Goal: Task Accomplishment & Management: Complete application form

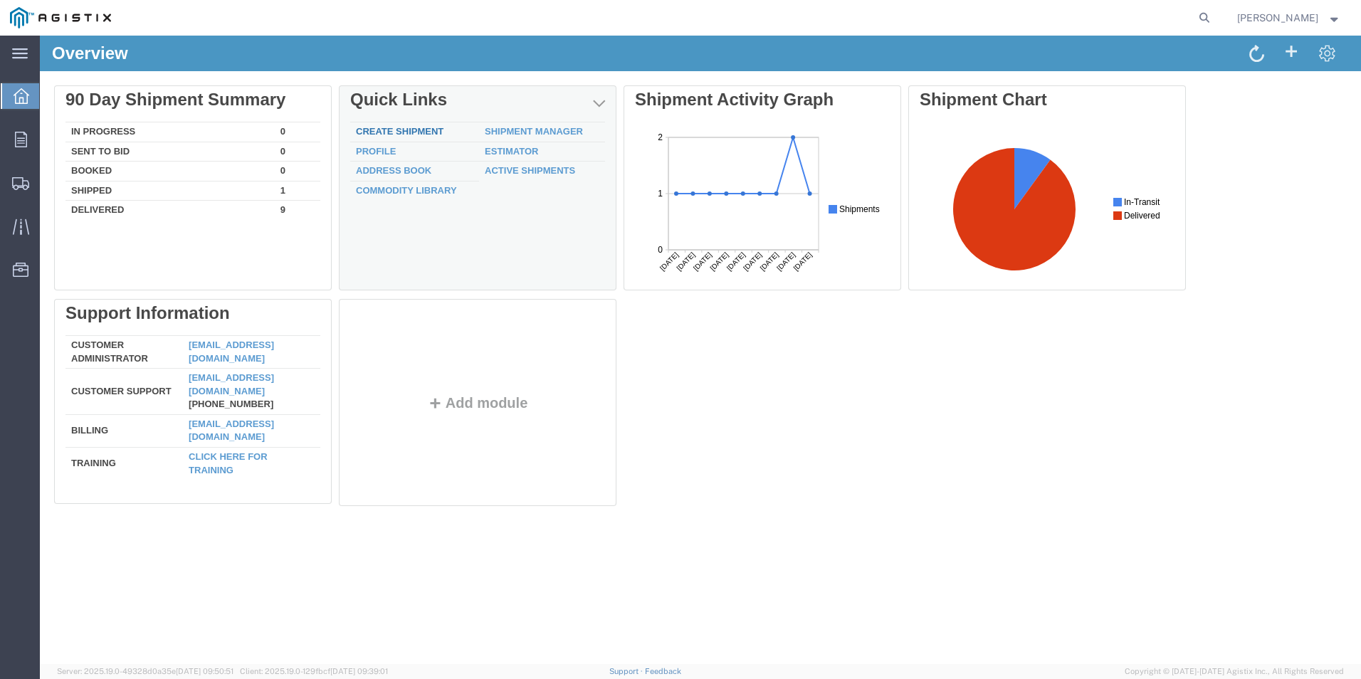
click at [409, 130] on link "Create Shipment" at bounding box center [400, 131] width 88 height 11
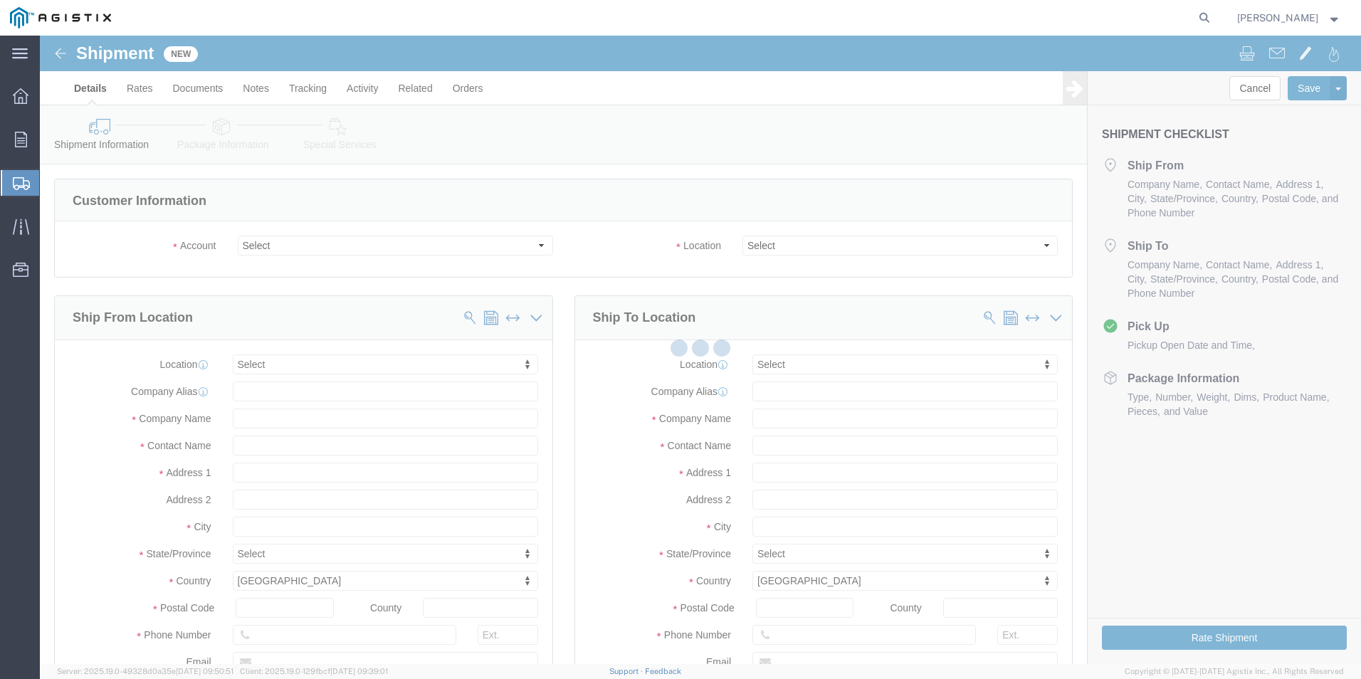
select select
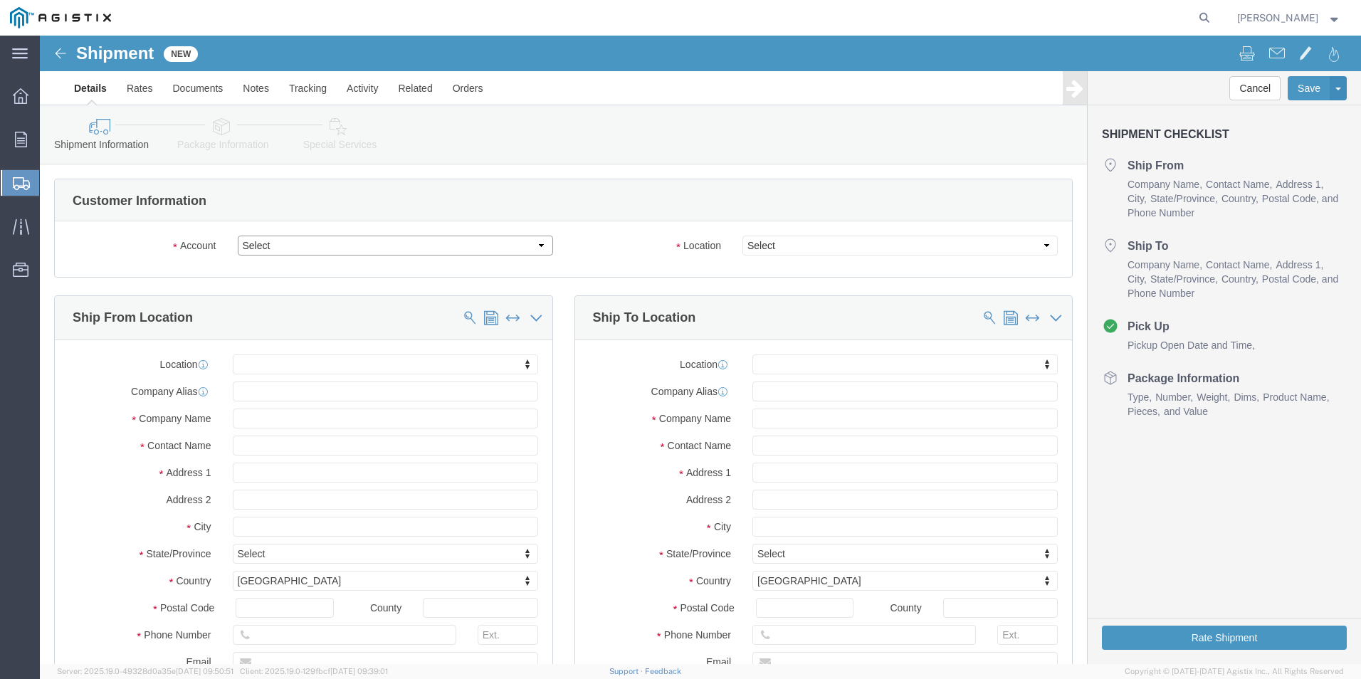
click select "Select [PERSON_NAME] [PERSON_NAME] Dresser LLC PG&E"
select select "100314"
click select "Select [PERSON_NAME] [PERSON_NAME] Dresser LLC PG&E"
select select
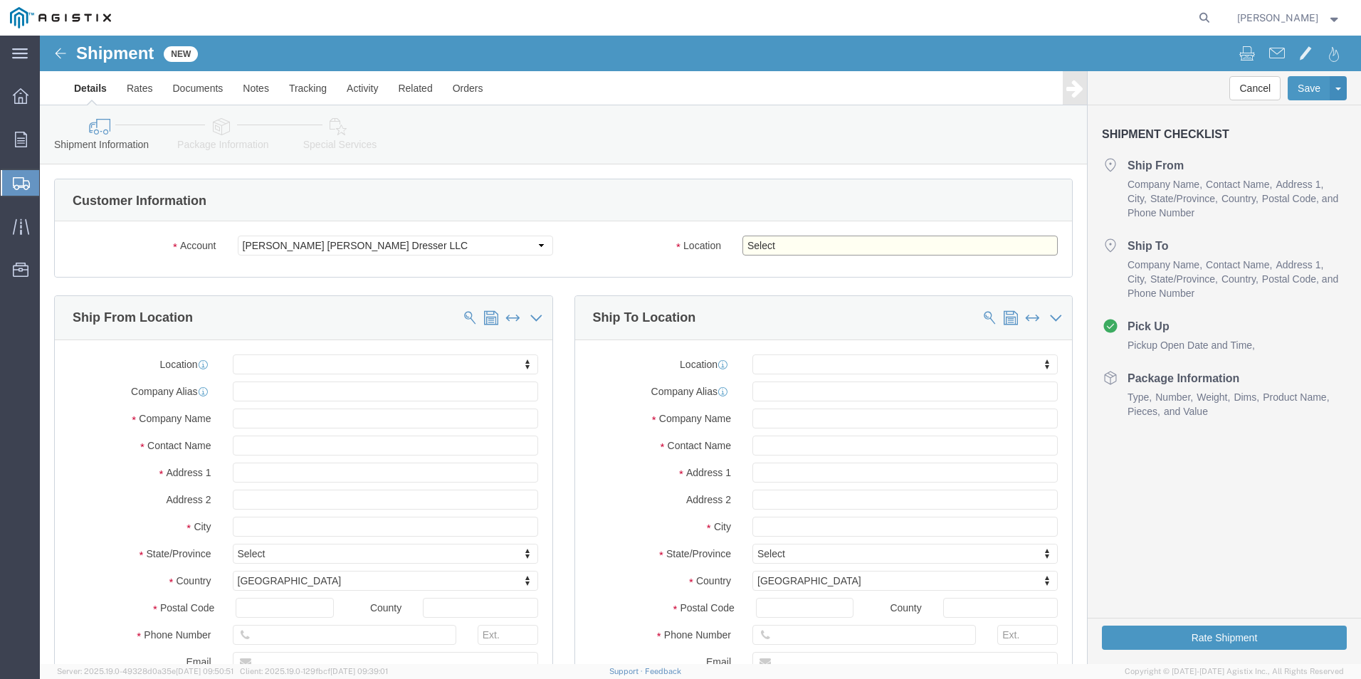
click select "Select [GEOGRAPHIC_DATA]"
click select "Select [PERSON_NAME] [PERSON_NAME] Dresser LLC PG&E"
select select "9596"
click select "Select [PERSON_NAME] [PERSON_NAME] Dresser LLC PG&E"
select select "PURCHORD"
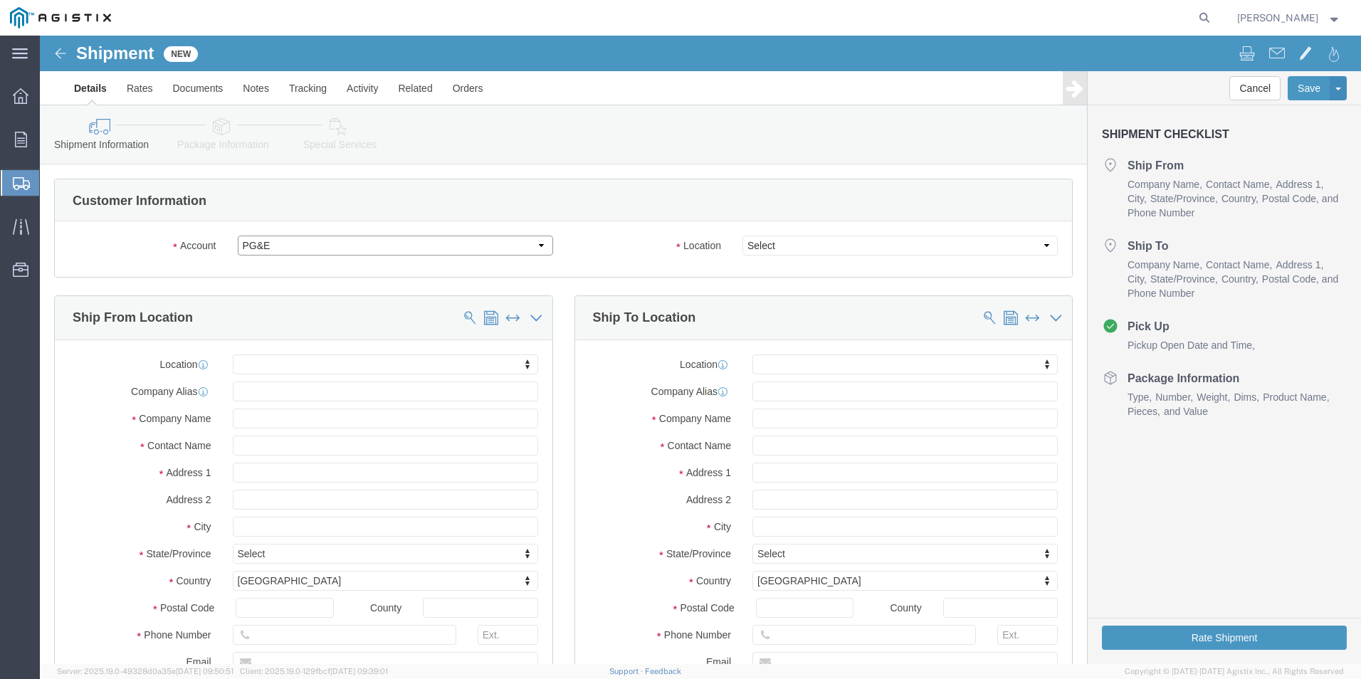
select select
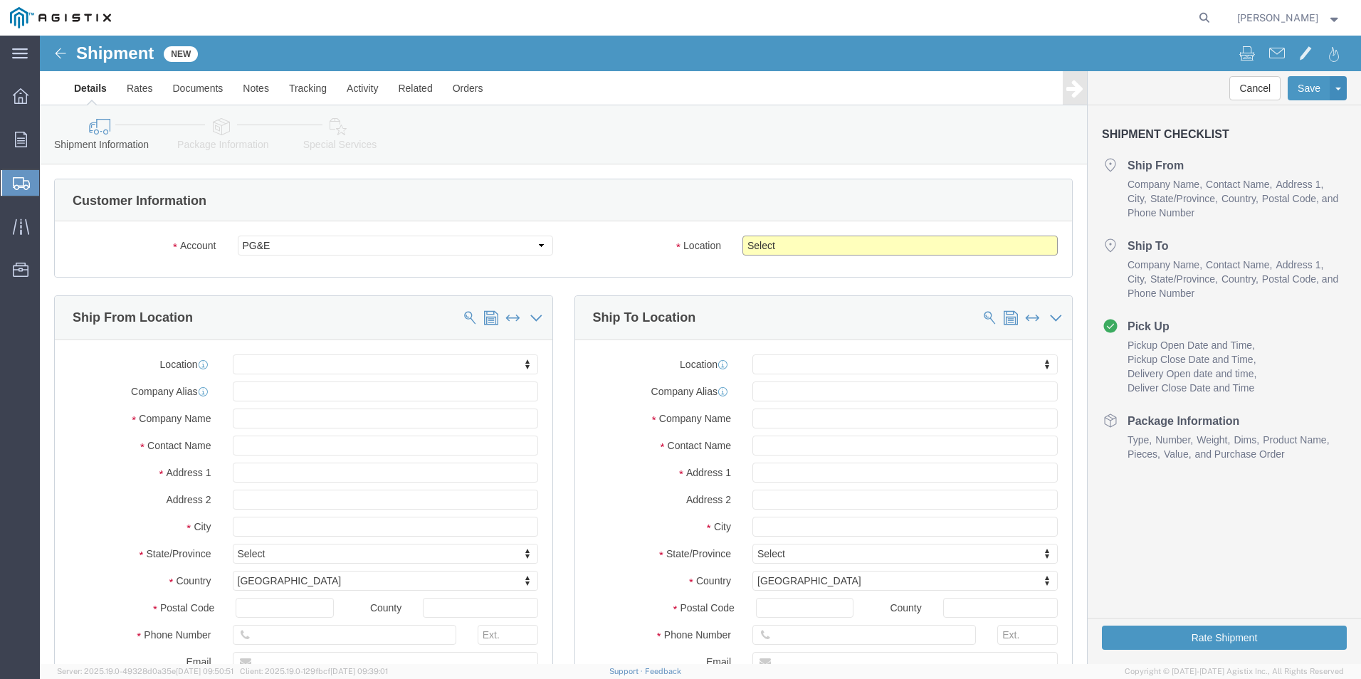
click select "Select All Others [GEOGRAPHIC_DATA] [GEOGRAPHIC_DATA] [GEOGRAPHIC_DATA] [GEOGRA…"
click select "Select [PERSON_NAME] [PERSON_NAME] Dresser LLC PG&E"
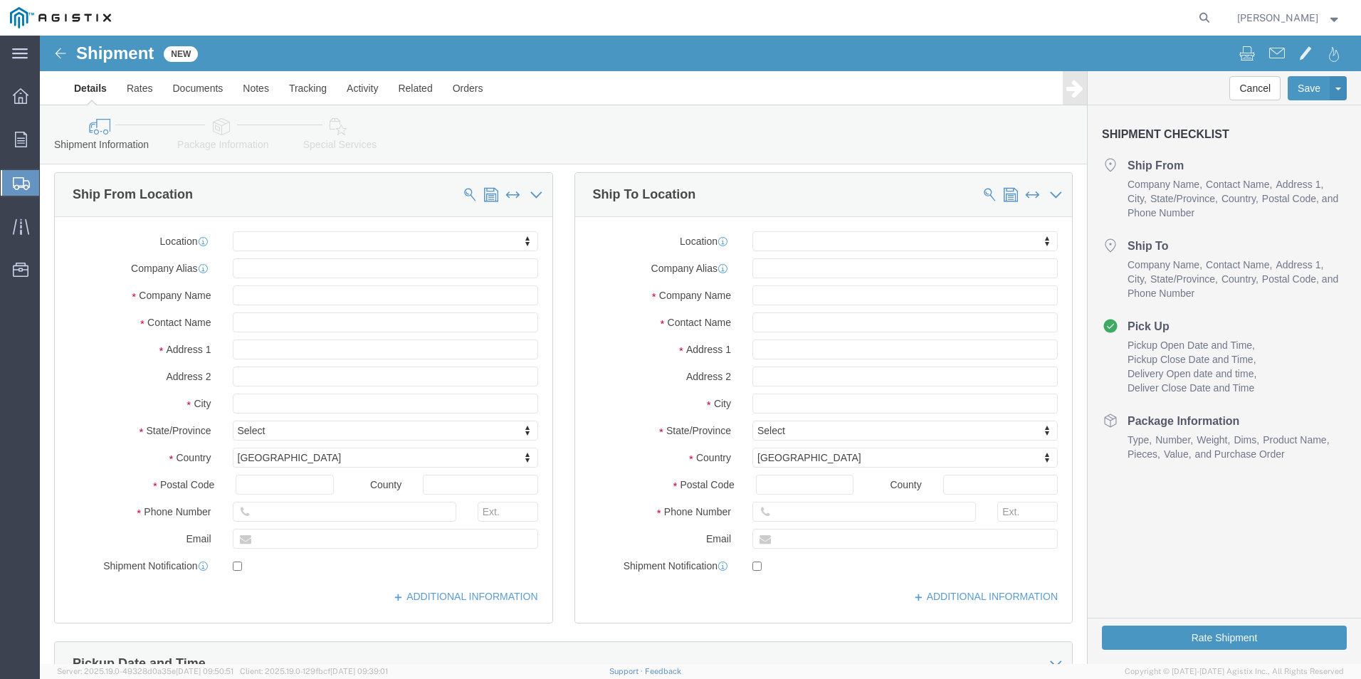
scroll to position [142, 0]
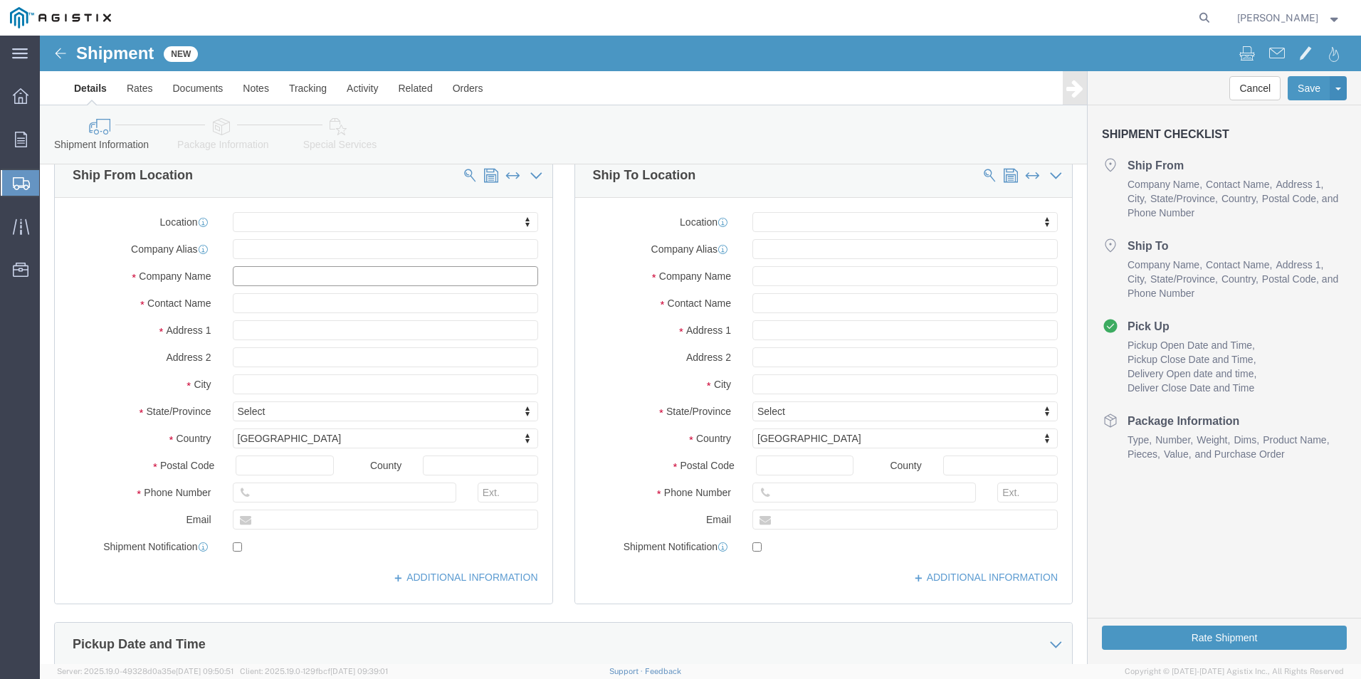
click input "text"
type input "b"
type input "[PERSON_NAME] [PERSON_NAME]"
type input "[PERSON_NAME]"
type input "[STREET_ADDRESS]"
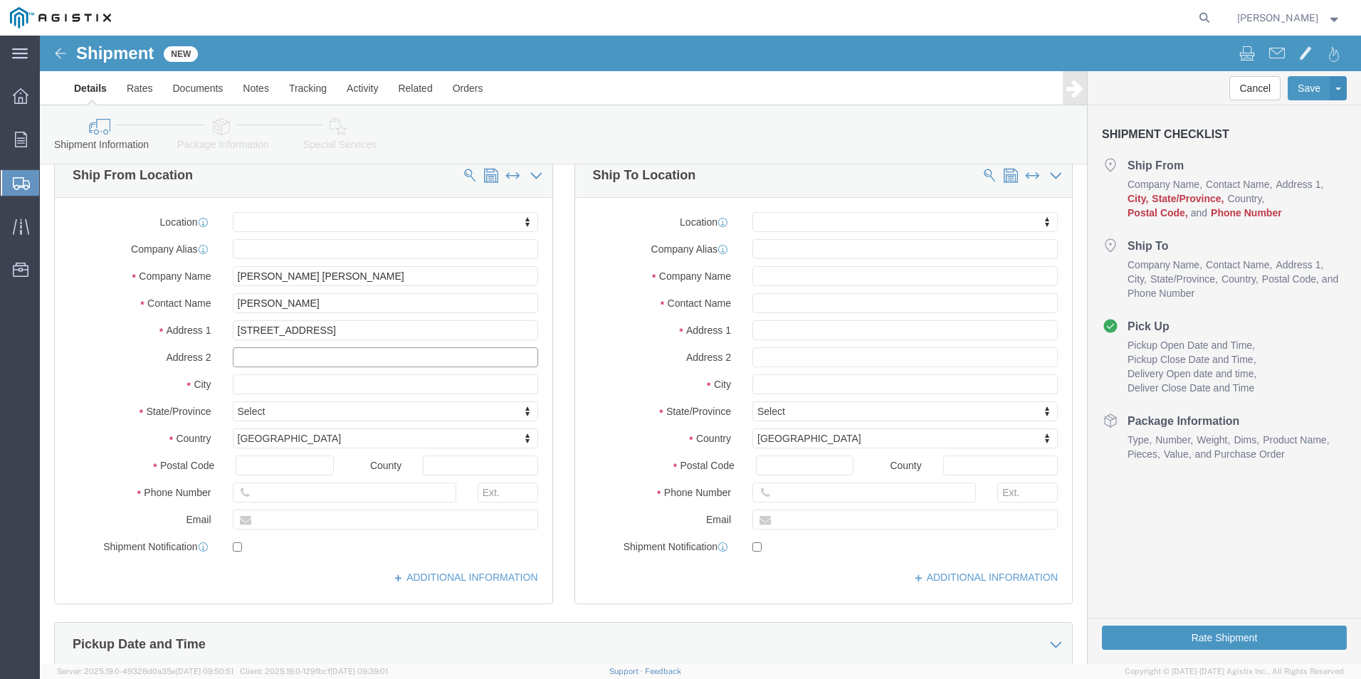
select select
type input "[GEOGRAPHIC_DATA]"
click p "- [PERSON_NAME] [PERSON_NAME] - ([PERSON_NAME]) [STREET_ADDRESS] , 7:00 AM - 6:…"
select select
type input "[PERSON_NAME]"
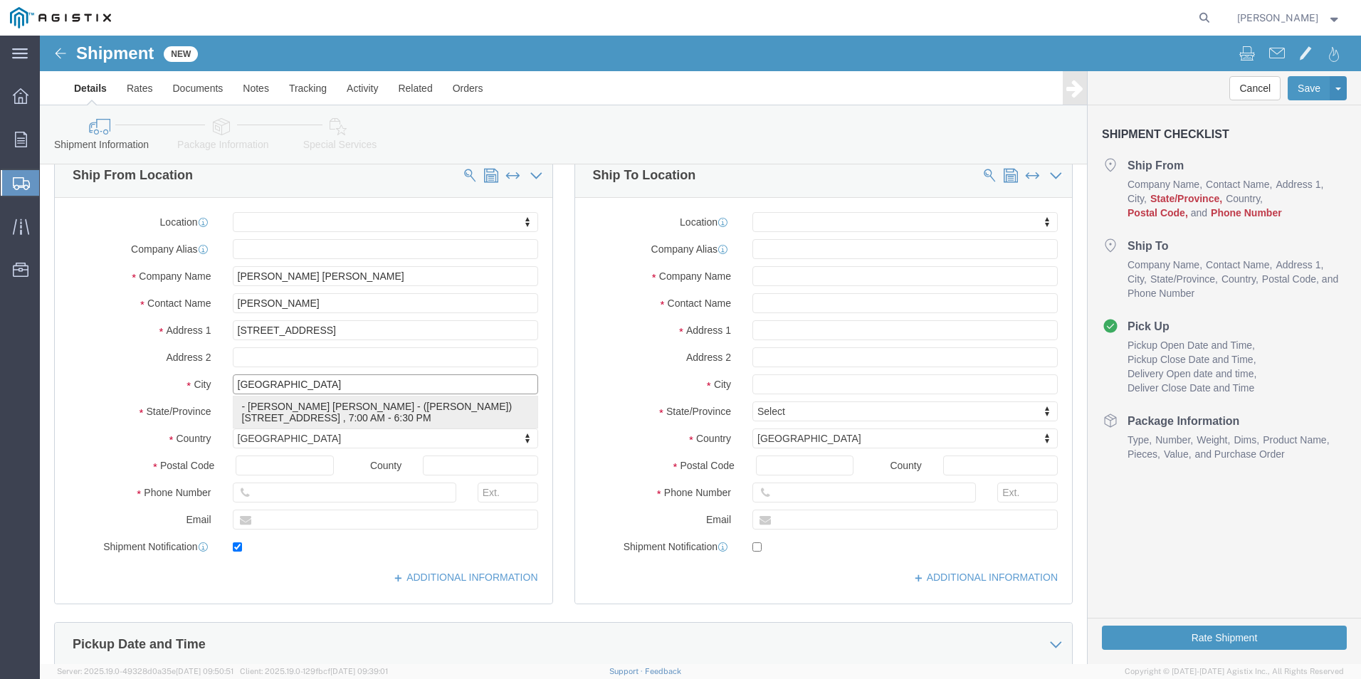
type input "[STREET_ADDRESS]"
type input "VTC PROJECTS"
type input "[GEOGRAPHIC_DATA]"
type input "77507"
type input "7135395638"
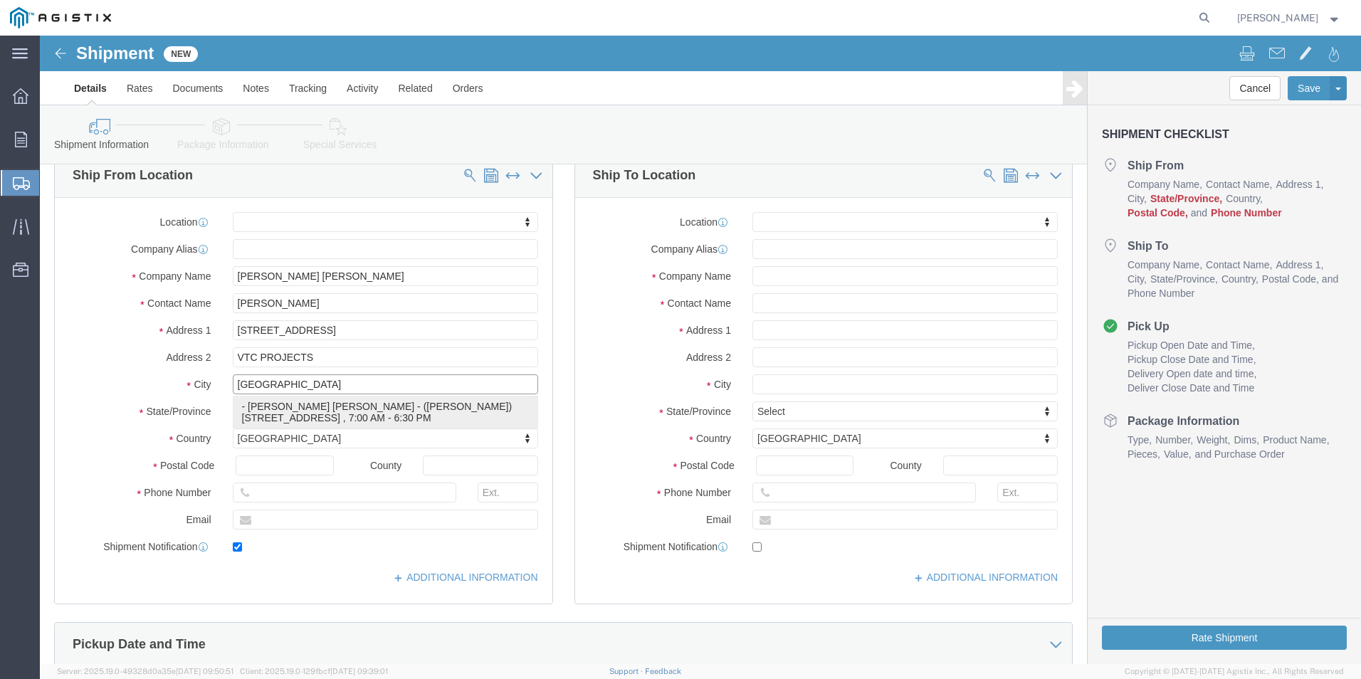
type input "[PERSON_NAME][EMAIL_ADDRESS][PERSON_NAME][DOMAIN_NAME]"
checkbox input "true"
select select "[GEOGRAPHIC_DATA]"
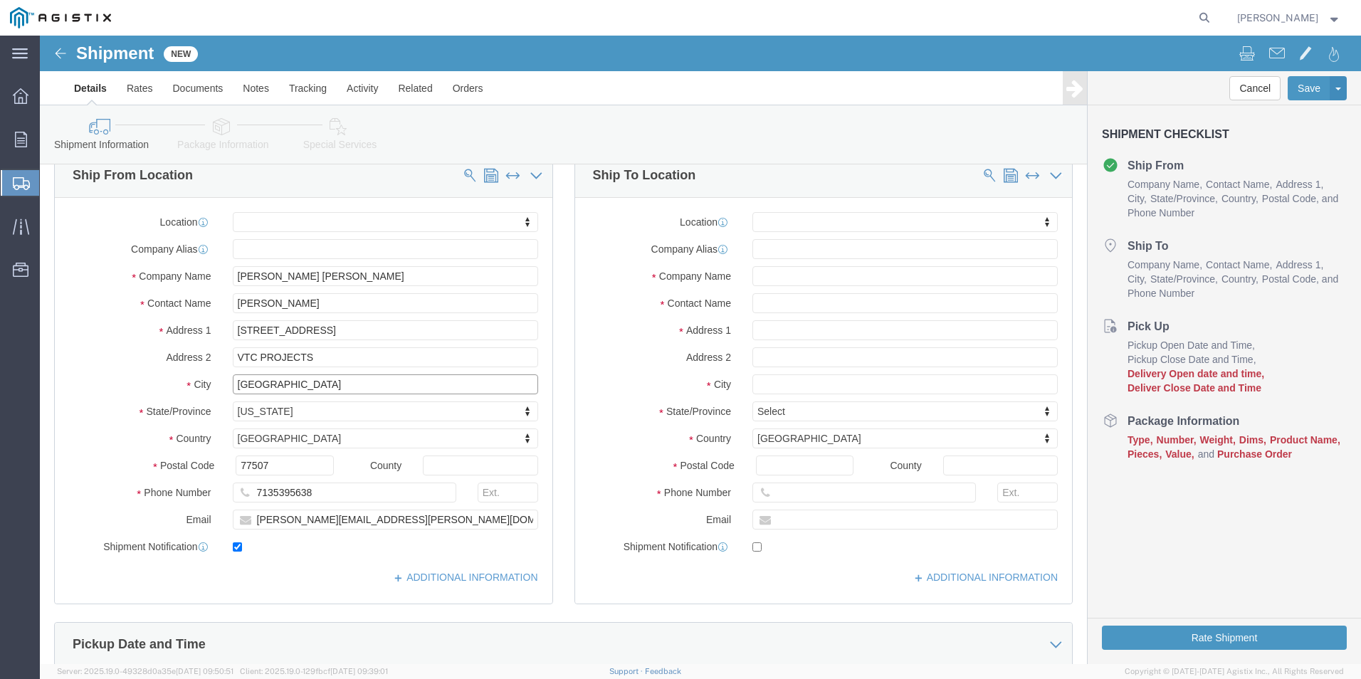
scroll to position [71, 0]
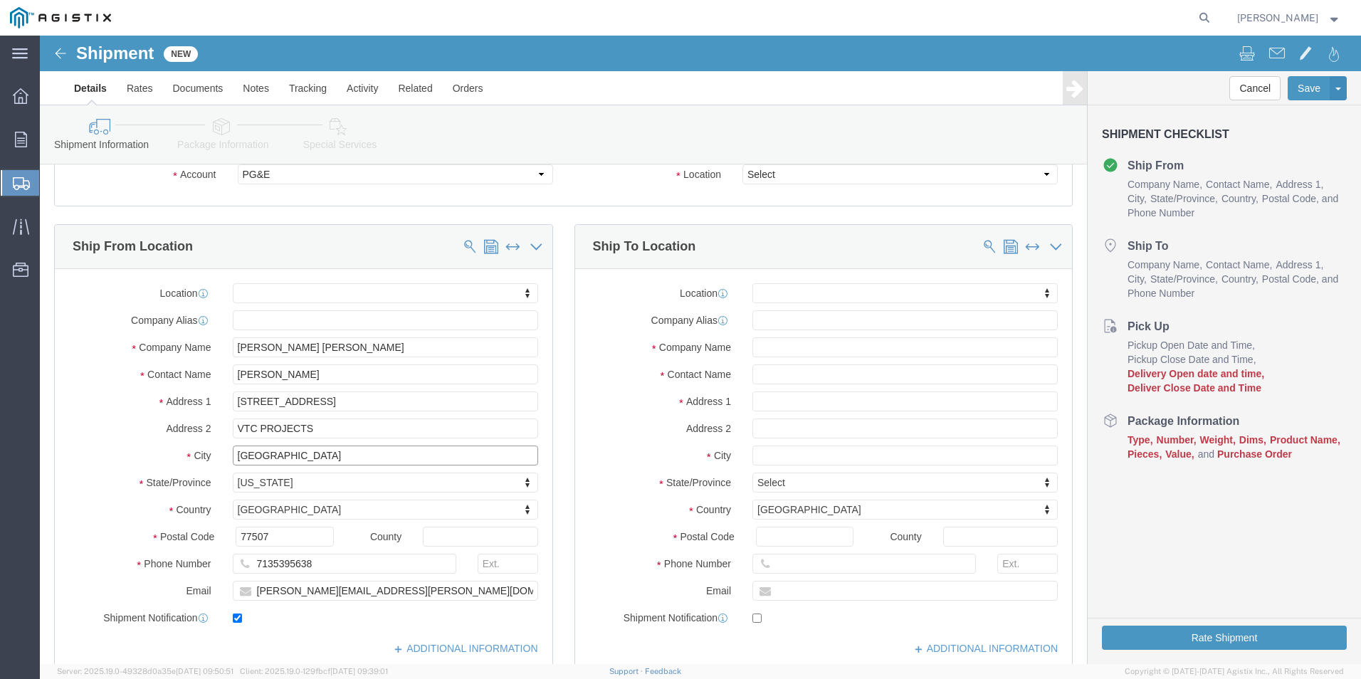
type input "[GEOGRAPHIC_DATA]"
select select
click input "[PERSON_NAME]"
type input "G"
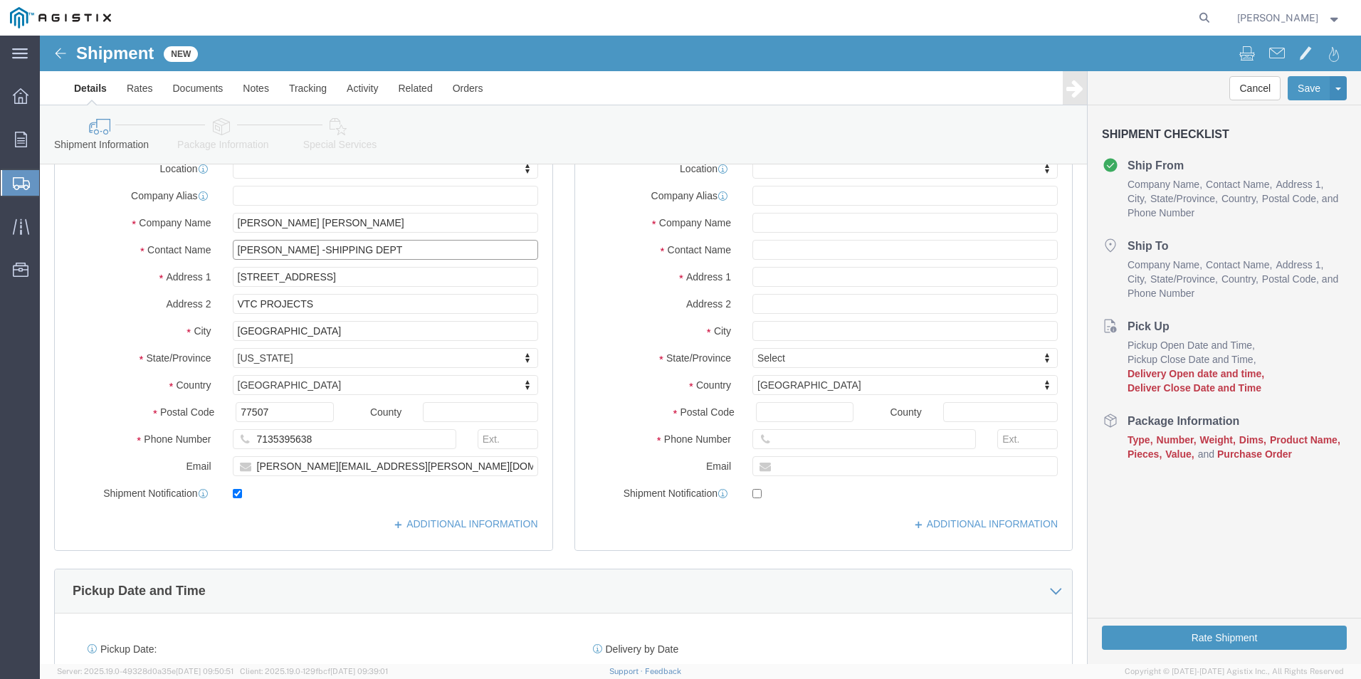
scroll to position [213, 0]
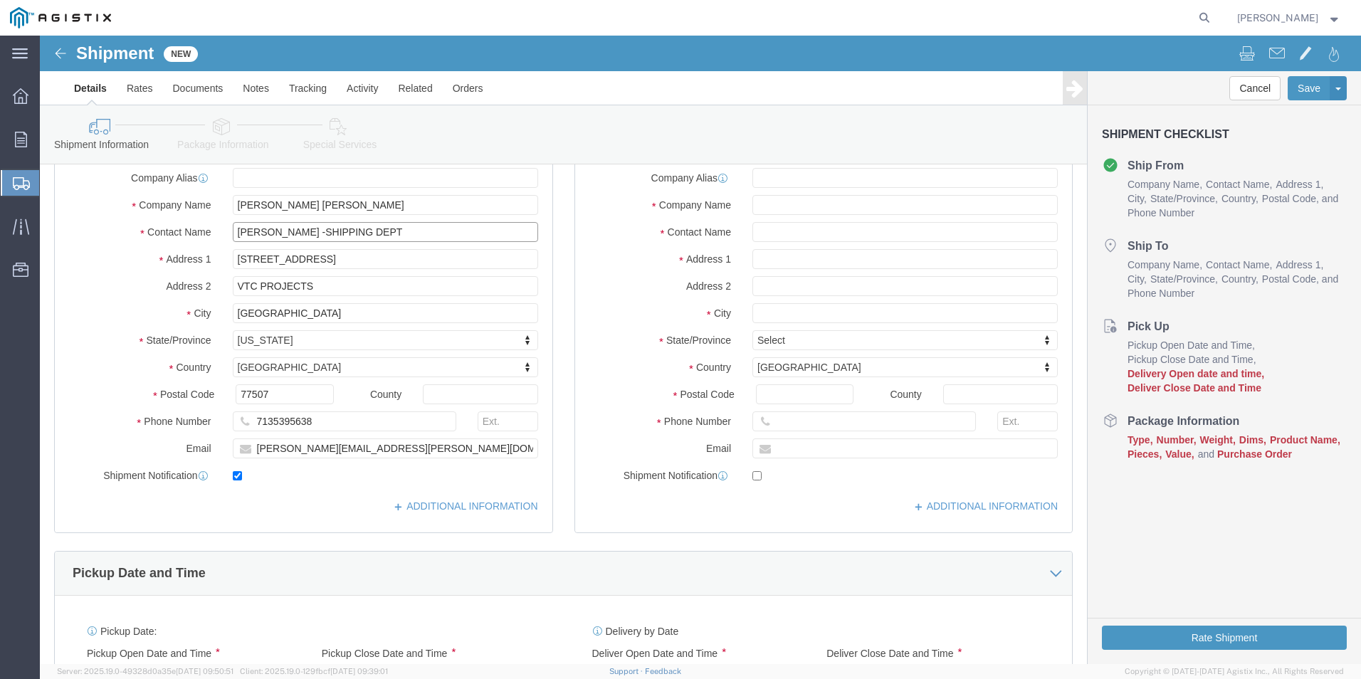
type input "[PERSON_NAME] -SHIPPING DEPT"
drag, startPoint x: 294, startPoint y: 391, endPoint x: 194, endPoint y: 391, distance: 99.6
click input "7135395638"
type input "3467838691"
drag, startPoint x: 398, startPoint y: 413, endPoint x: 181, endPoint y: 431, distance: 217.7
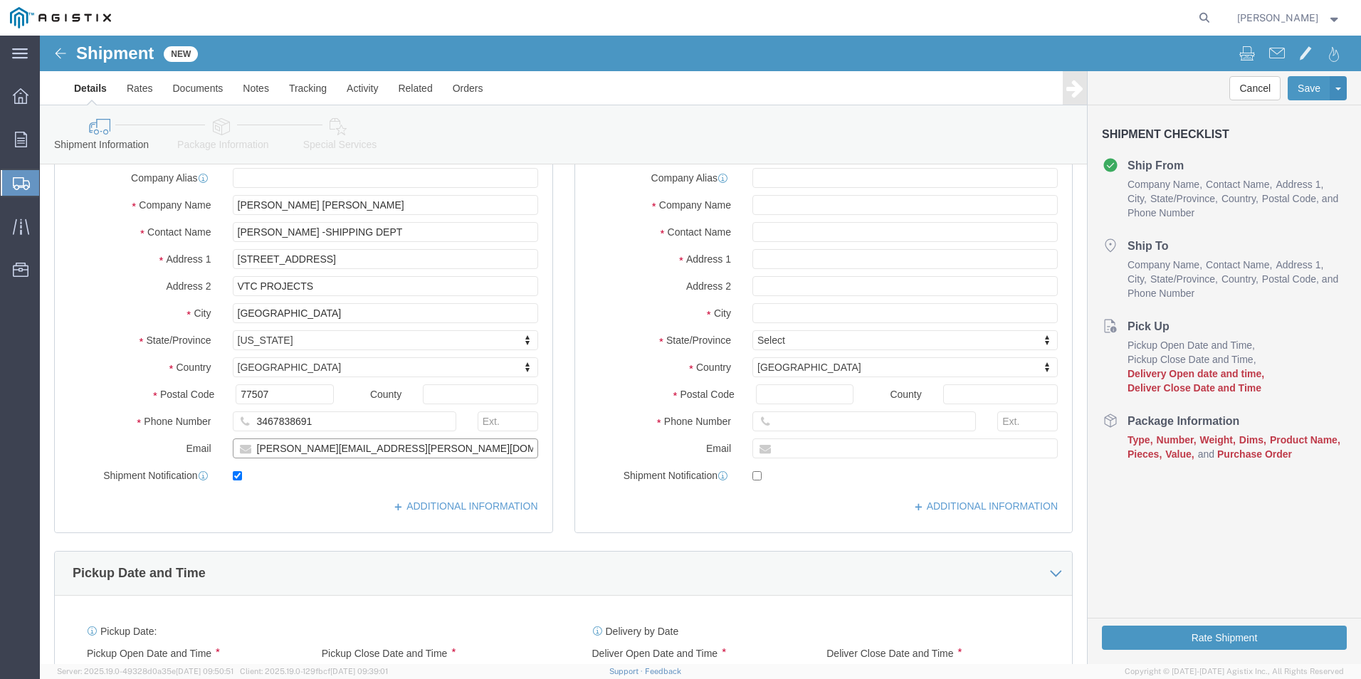
click div "Location My Profile Location (OBSOLETE) [PERSON_NAME] SC - GC TRAILER (OBSOLETE…"
type input "[PERSON_NAME][EMAIL_ADDRESS][PERSON_NAME][DOMAIN_NAME]"
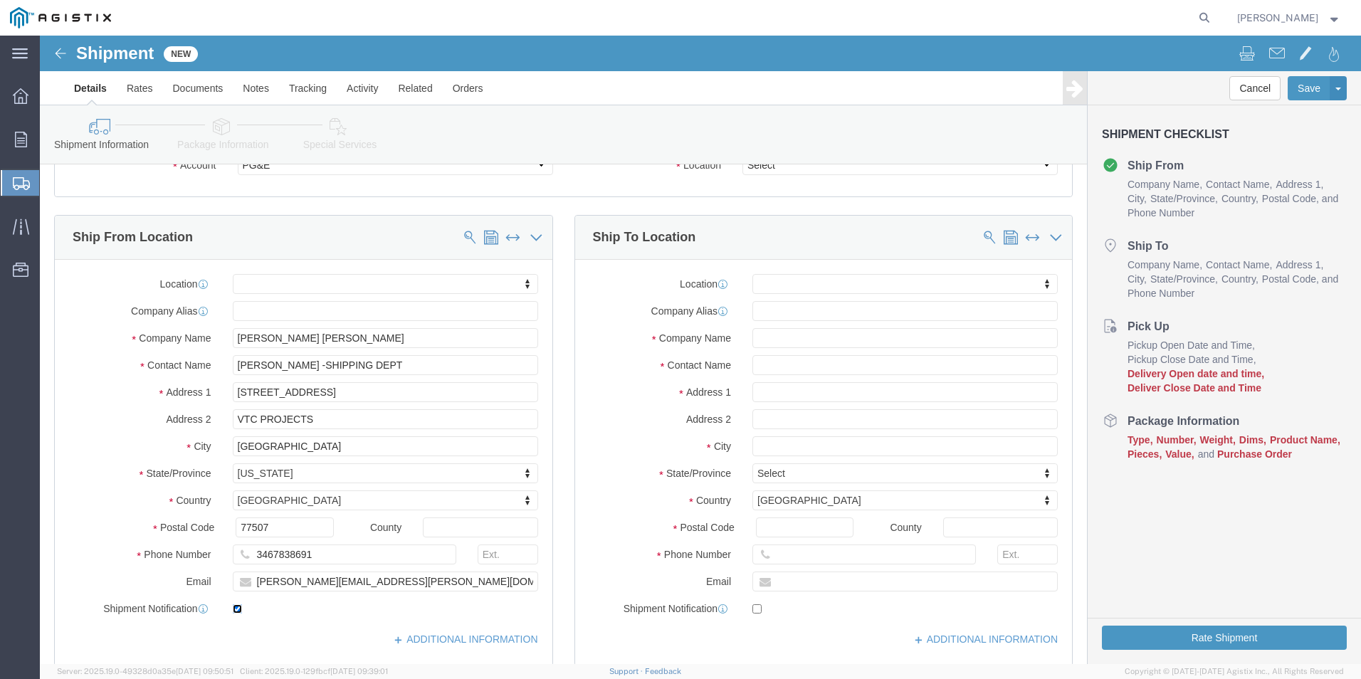
scroll to position [71, 0]
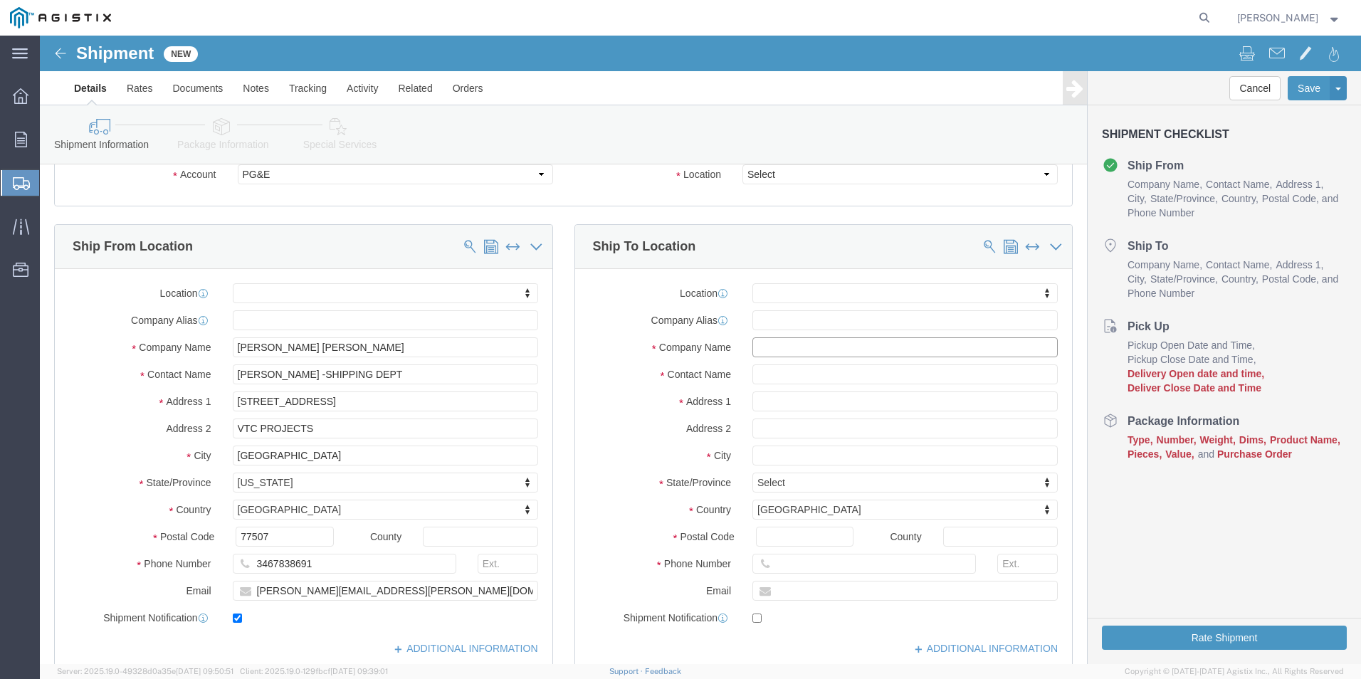
click input "text"
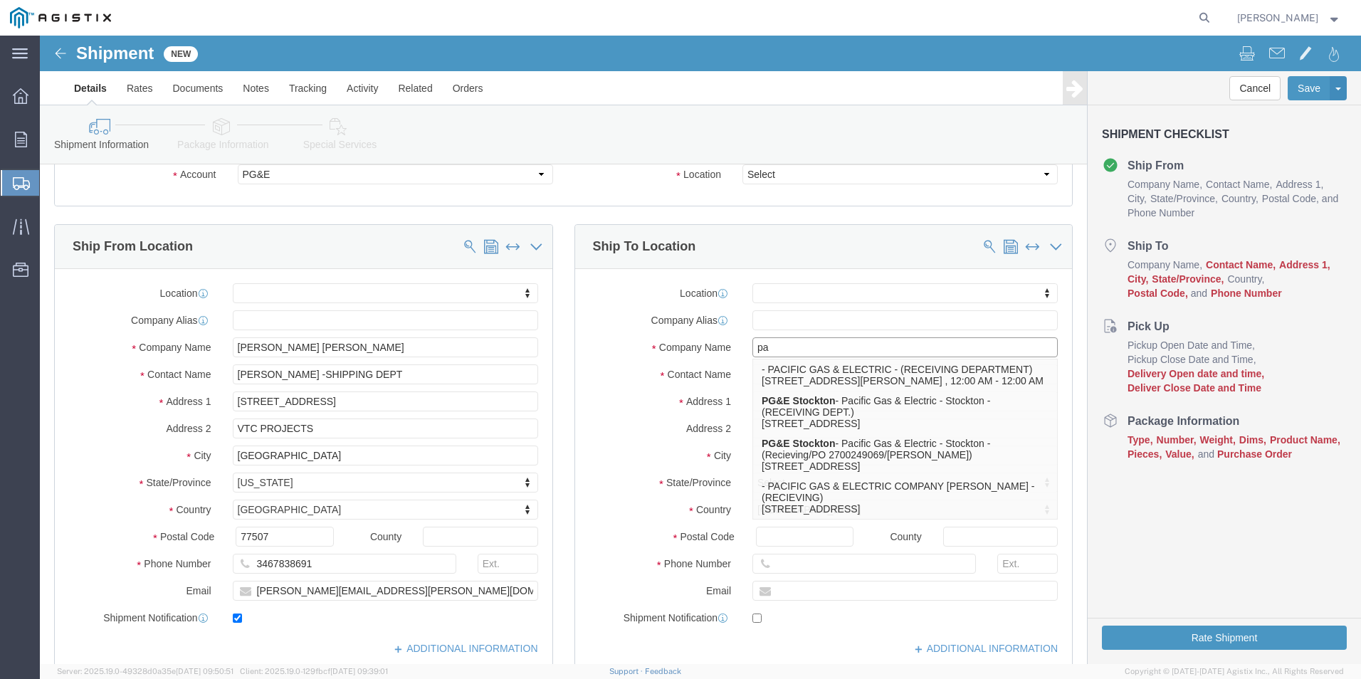
type input "p"
type input "PACIFIC GAS & ELECTRIC COMPANY"
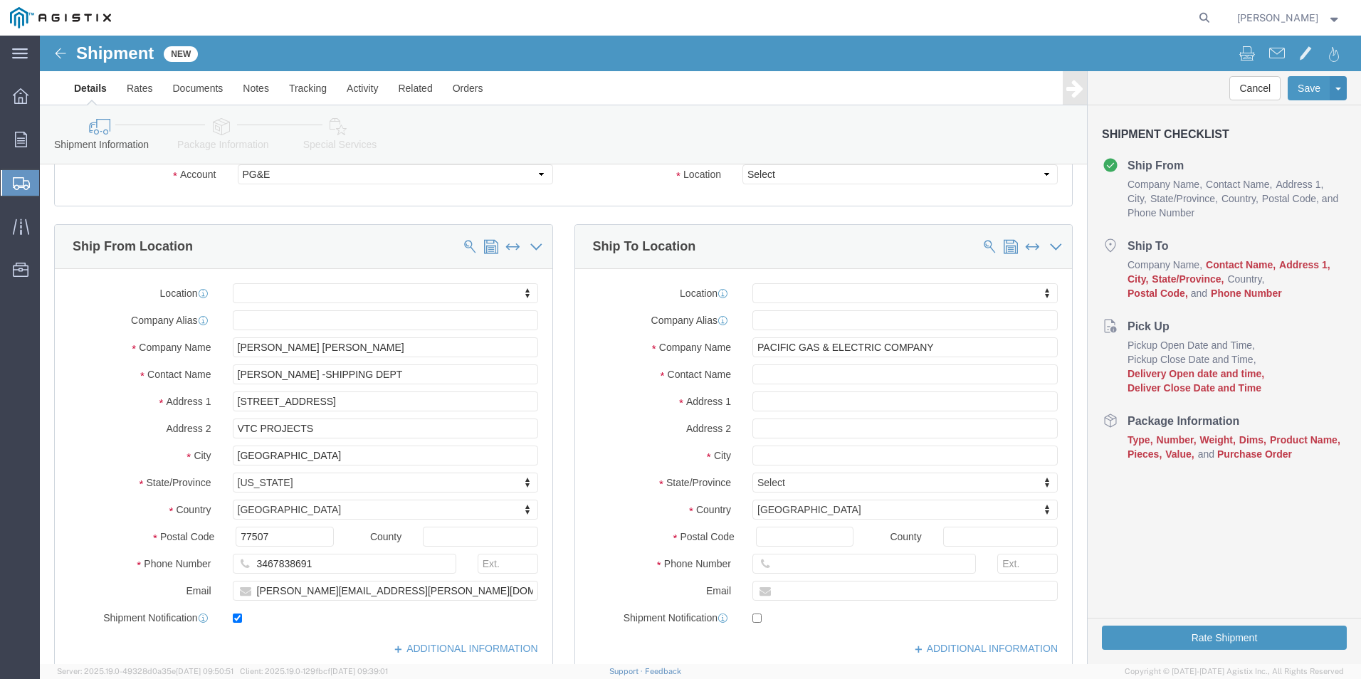
click div "Location My Profile Location (OBSOLETE) [PERSON_NAME] SC - GC TRAILER (OBSOLETE…"
click input "text"
type input "ATTN: LOVE O'[PERSON_NAME]-GPOM"
type input "[STREET_ADDRESS]"
select select
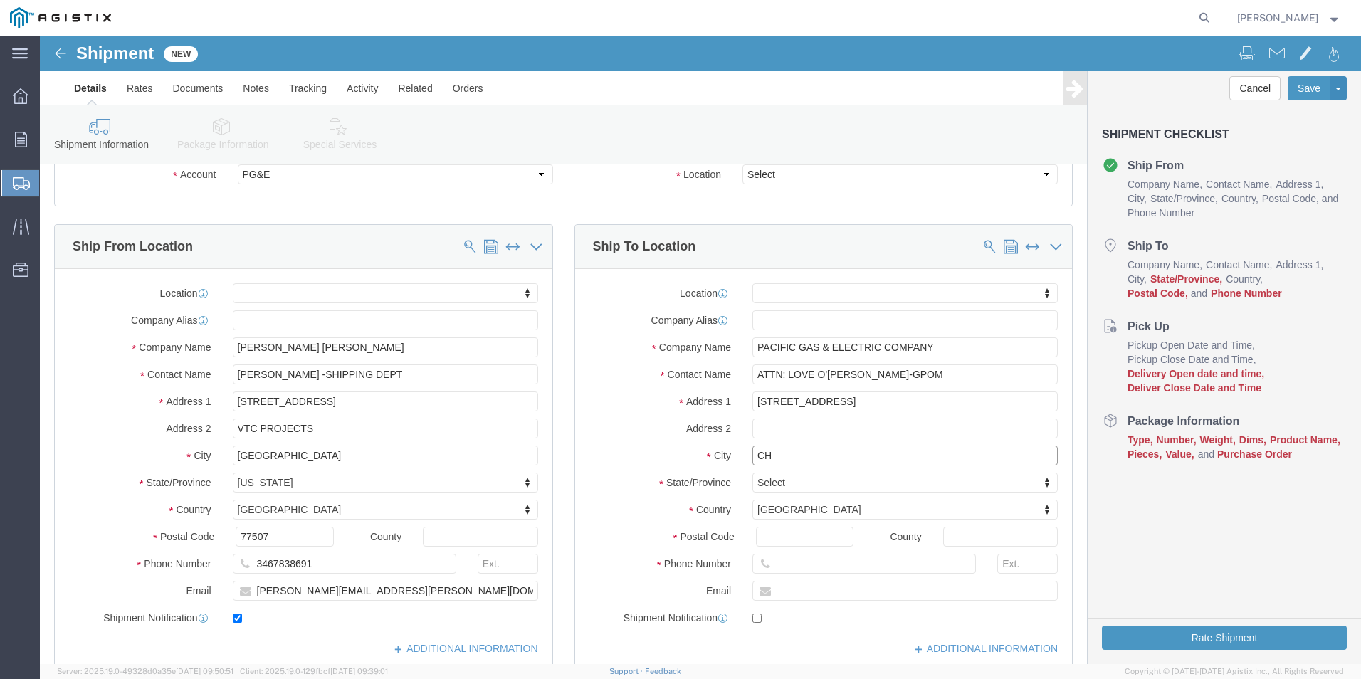
type input "CHI"
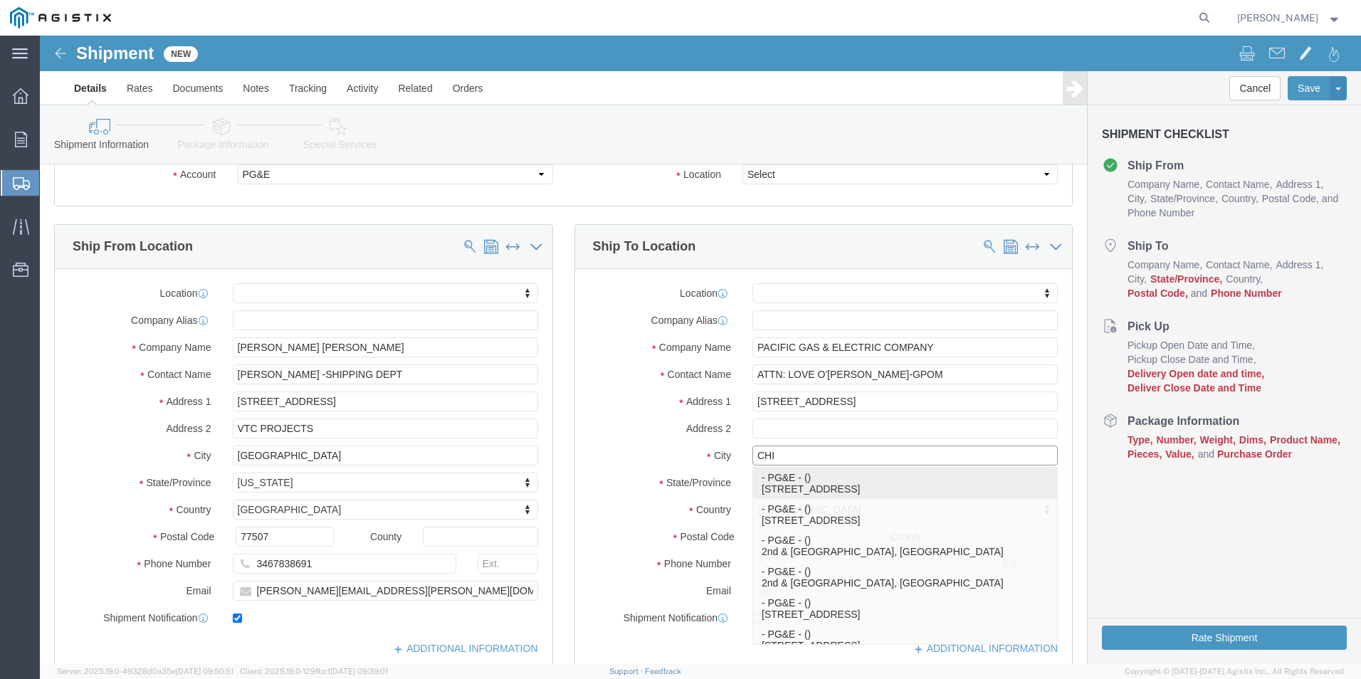
click p "- PG&E - () [STREET_ADDRESS]"
select select
type input "PG&E"
type input "[STREET_ADDRESS]"
type input "Chico"
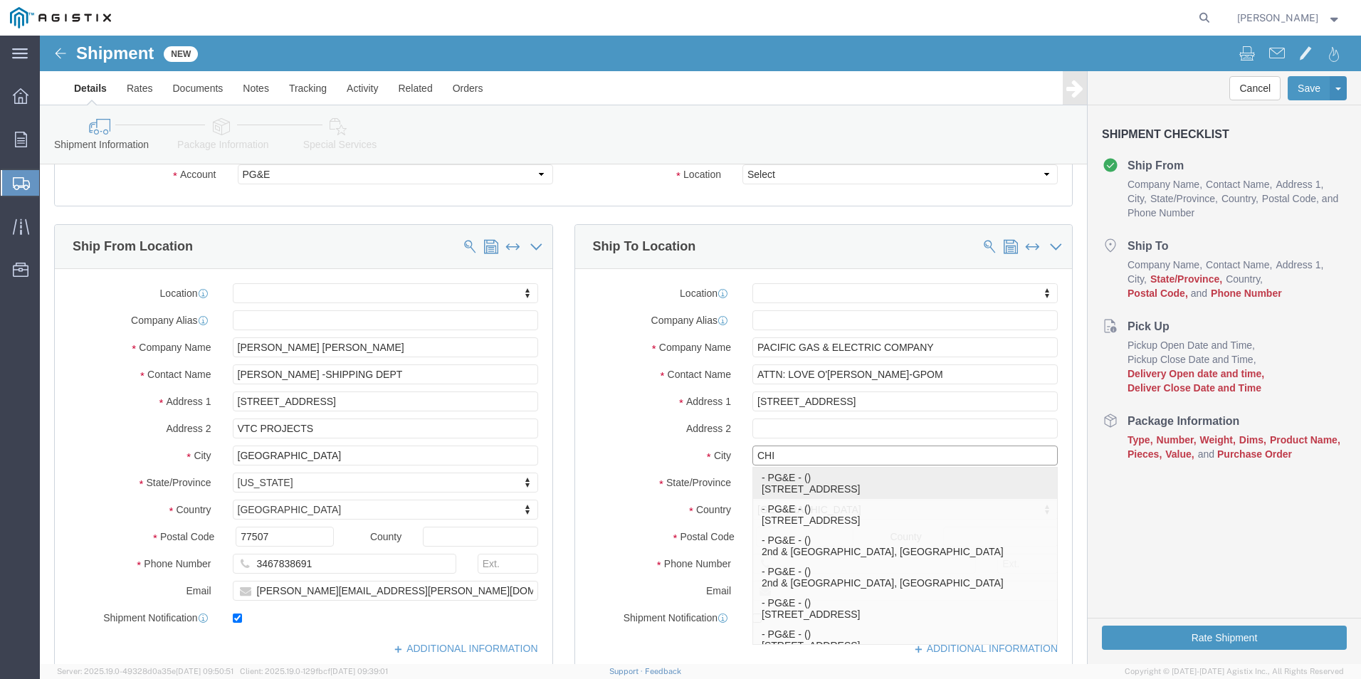
type input "95928-8219"
select select "CA"
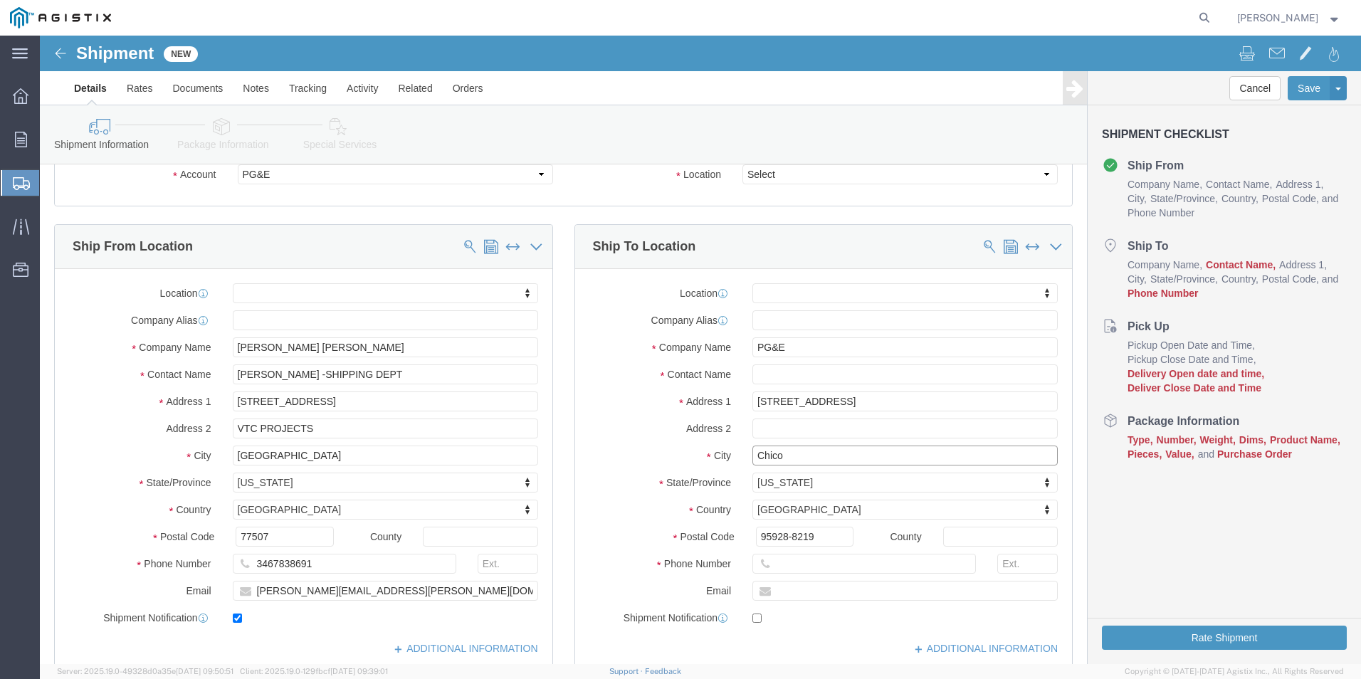
type input "Chico"
select select
click input "text"
type input "ATTN: LOVE O'[PERSON_NAME] -GPOM"
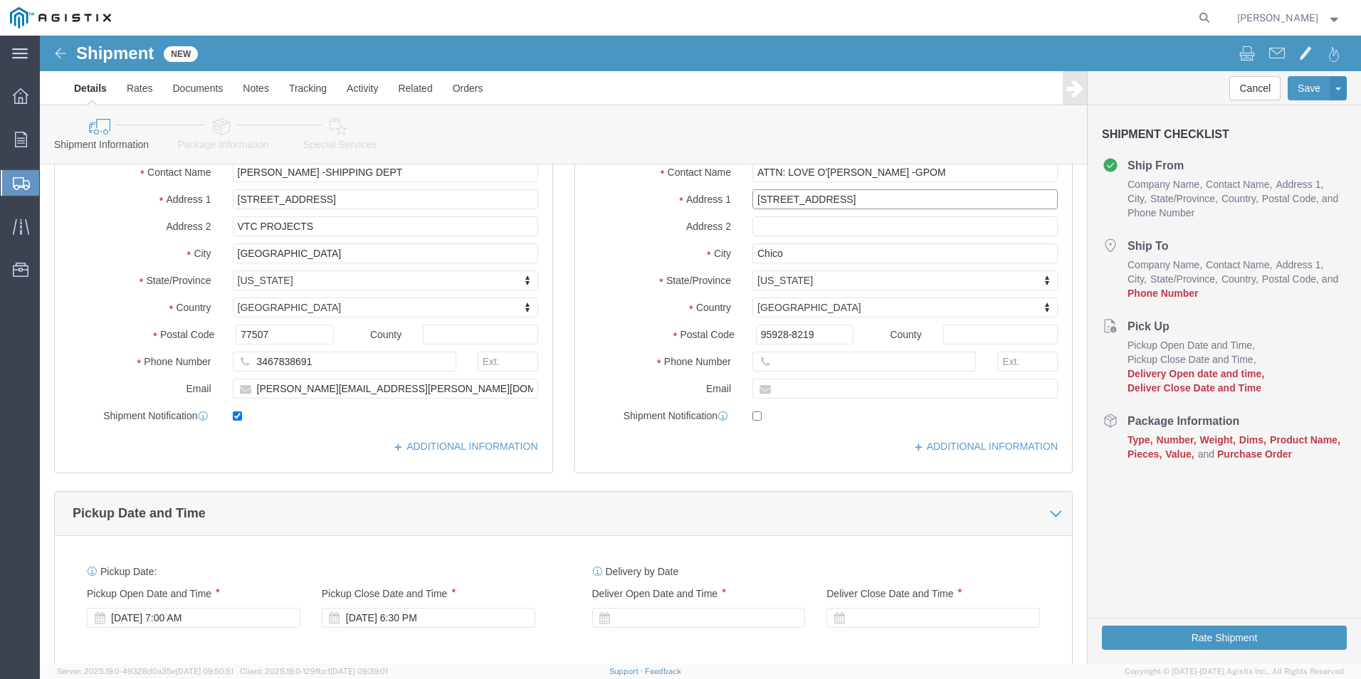
scroll to position [285, 0]
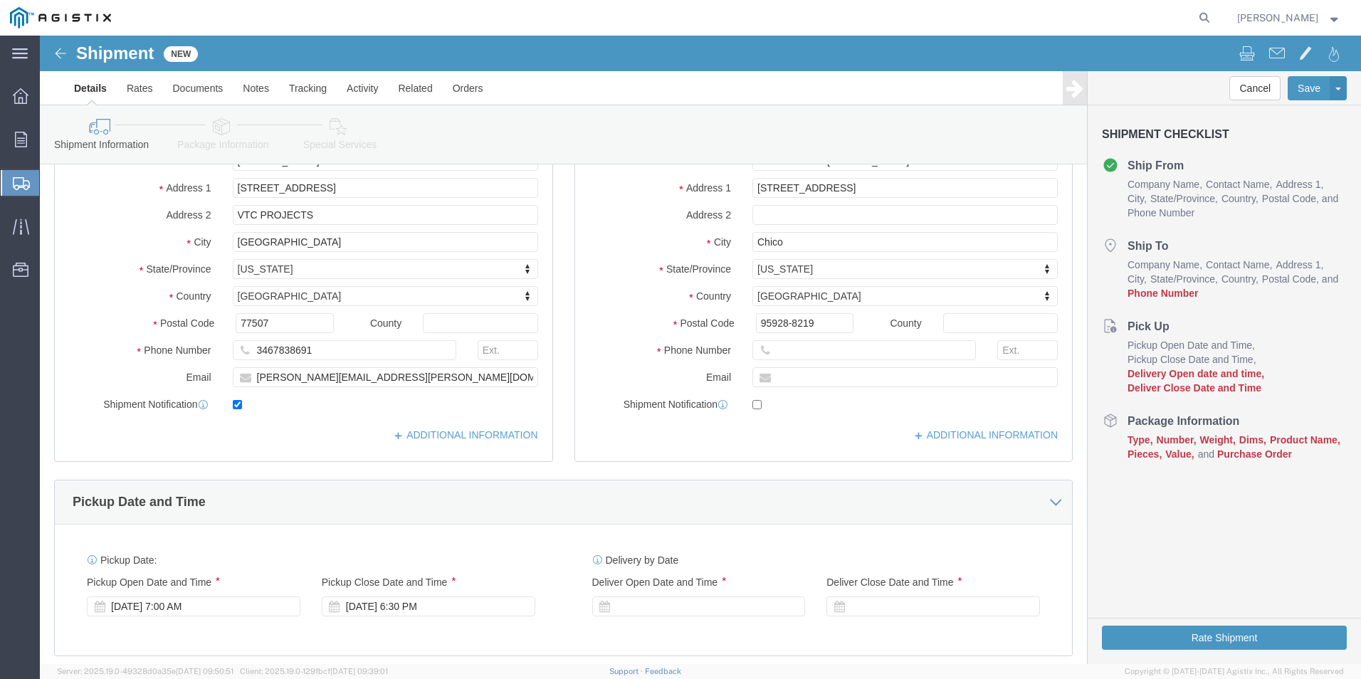
click div
click input "text"
type input "9166302323"
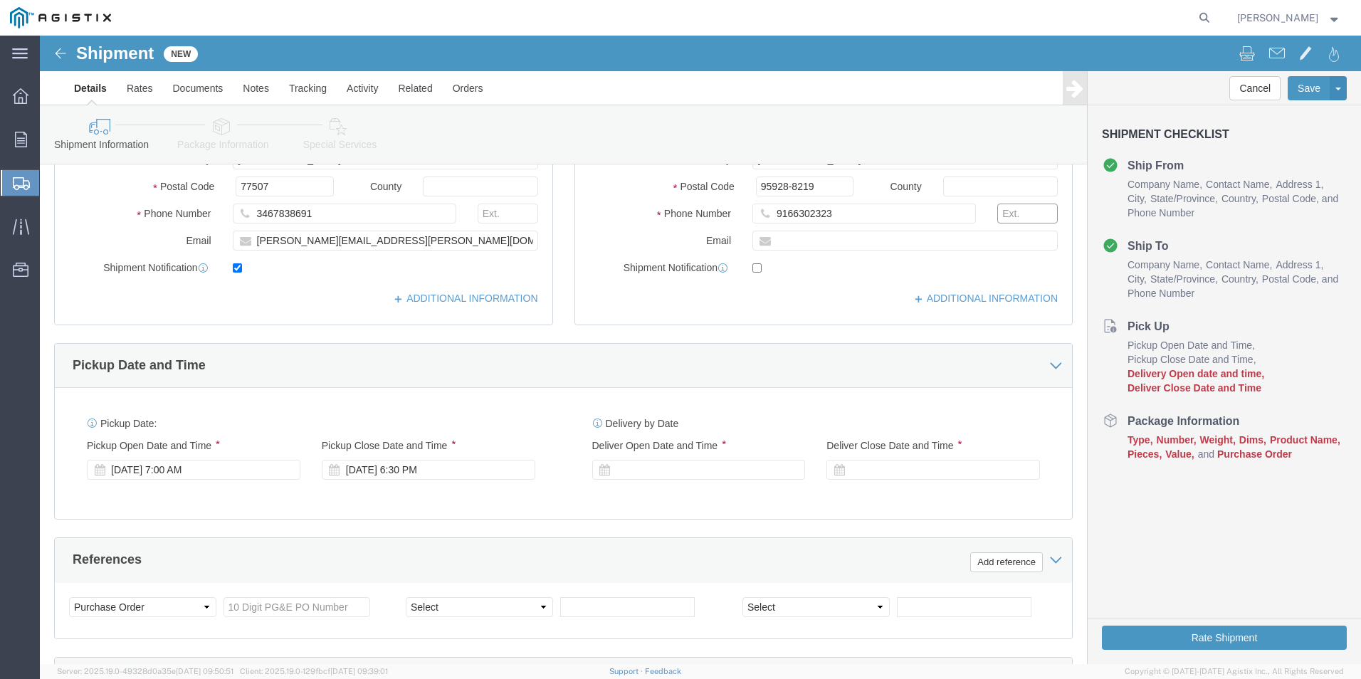
scroll to position [427, 0]
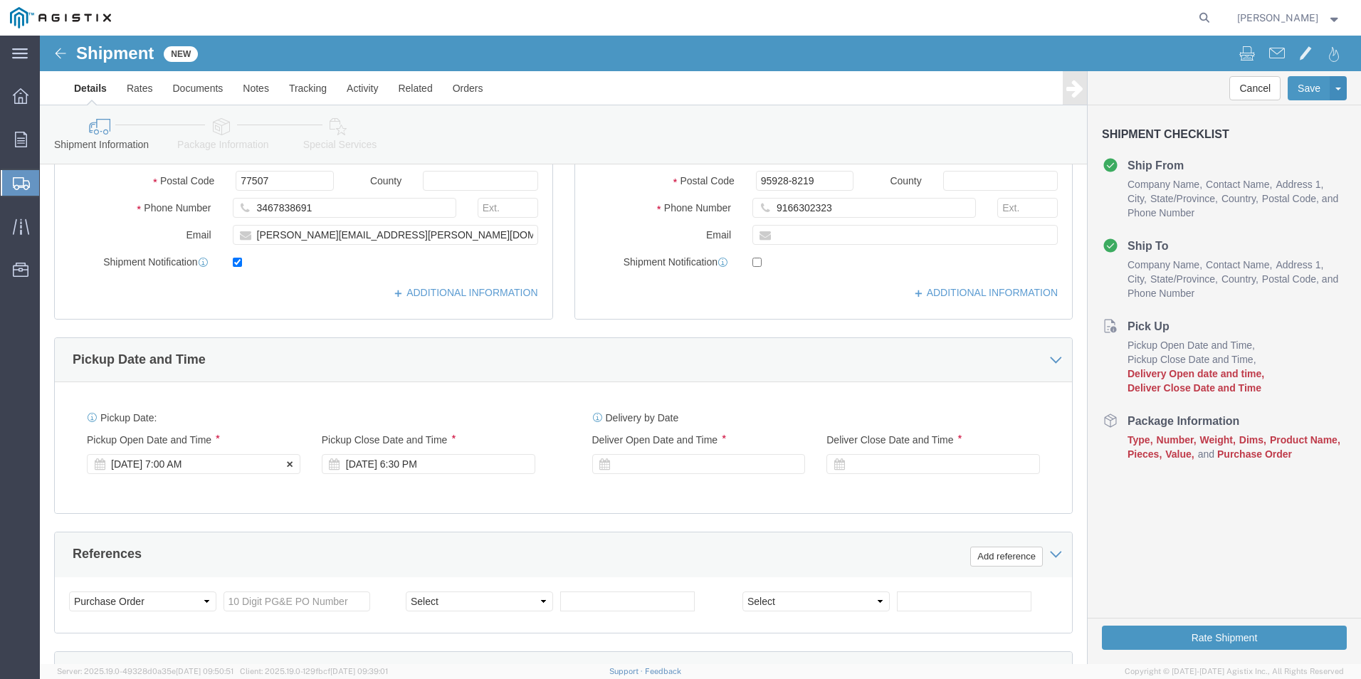
click div "[DATE] 7:00 AM"
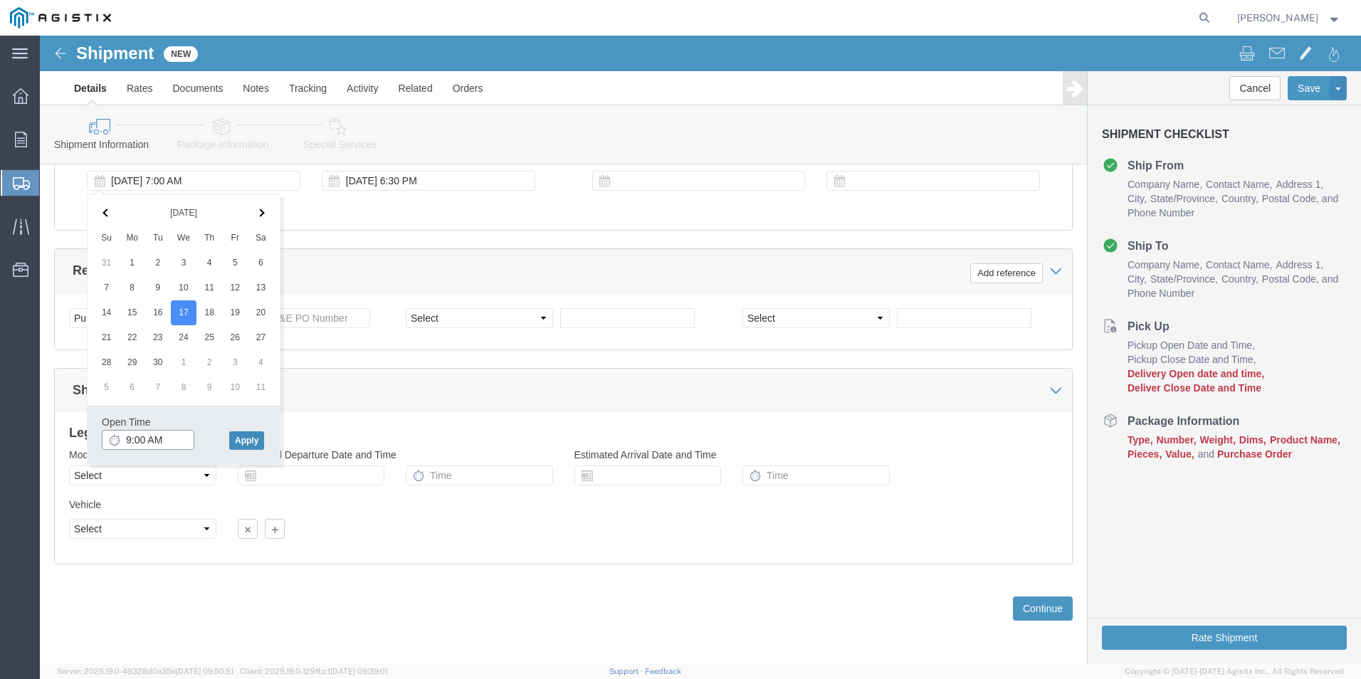
type input "9:00 AM"
click button "Apply"
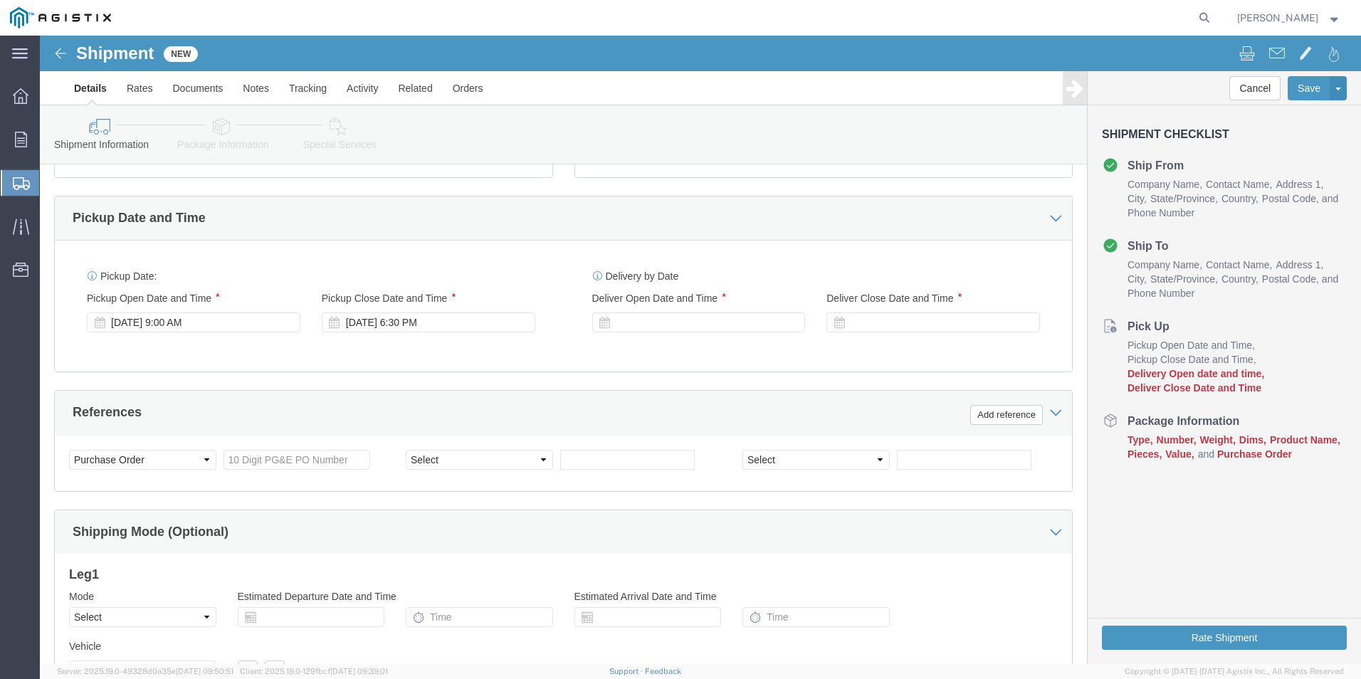
scroll to position [568, 0]
click div "[DATE] 6:30 PM"
type input "4:00 PM"
click button "Apply"
click div
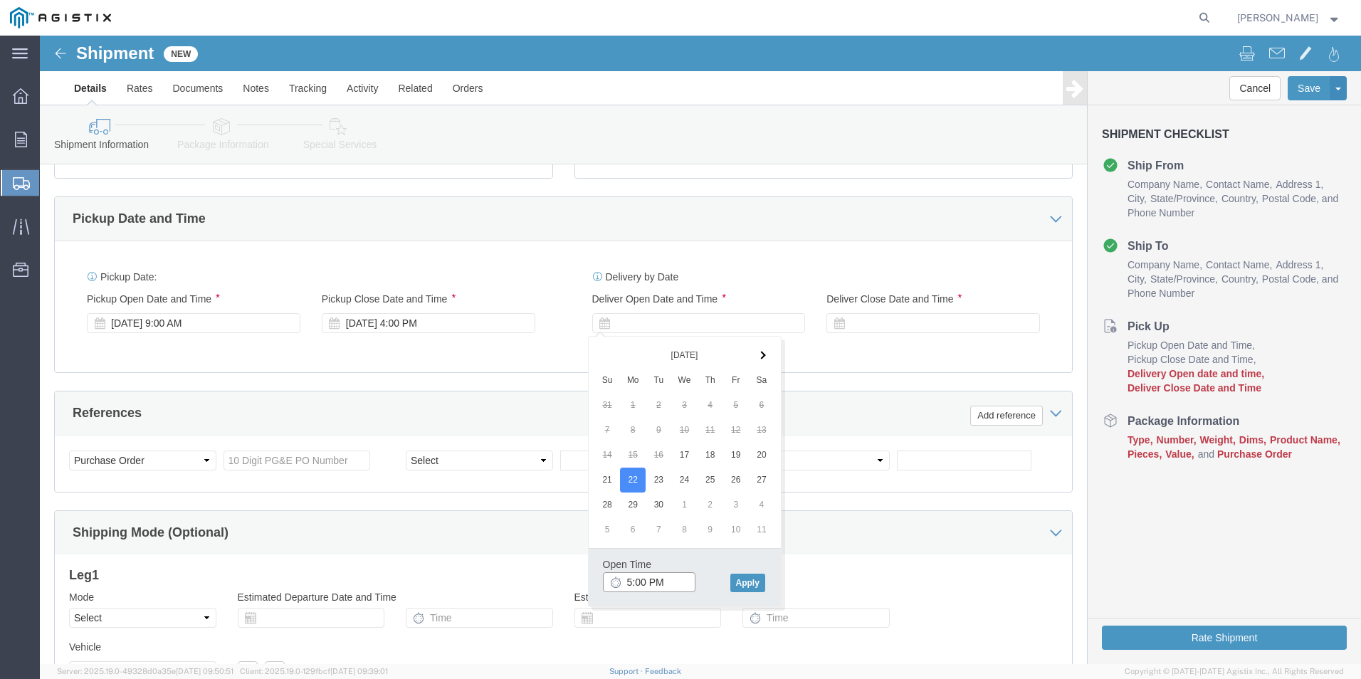
click input "5:00 PM"
click input "9:00 PM"
type input "9:00 AM"
click button "Apply"
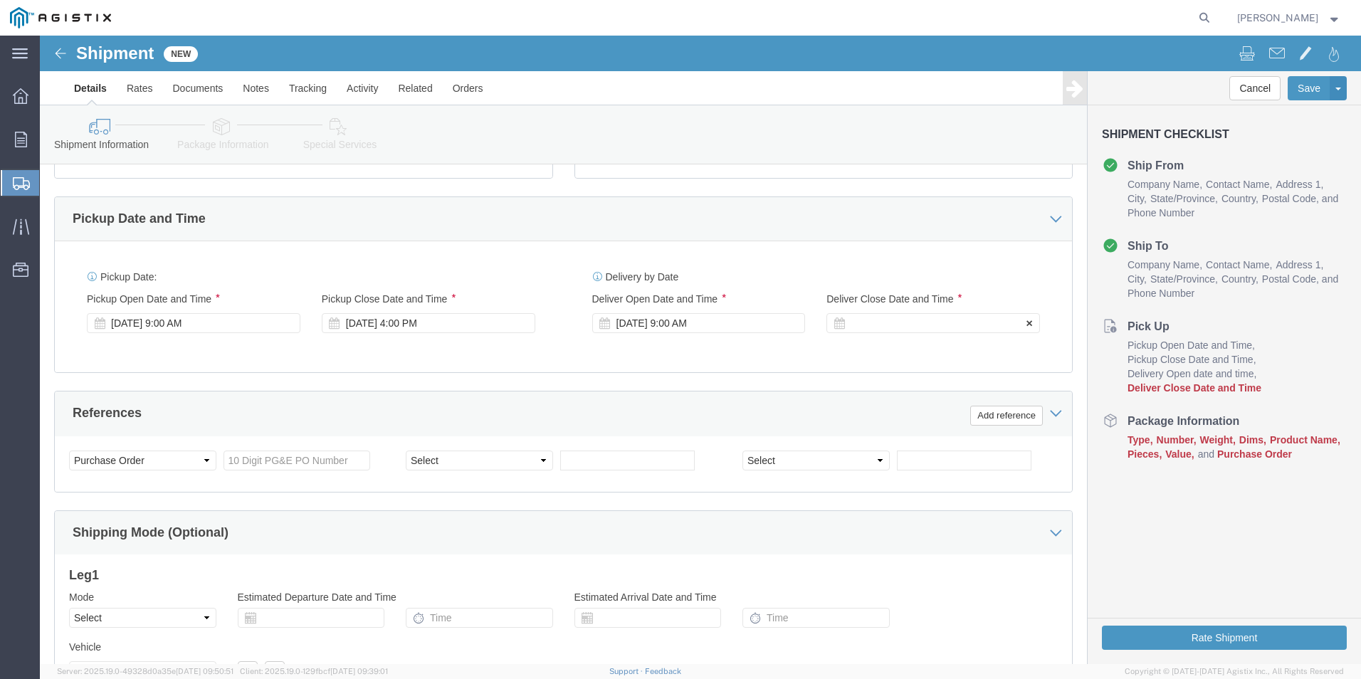
click div
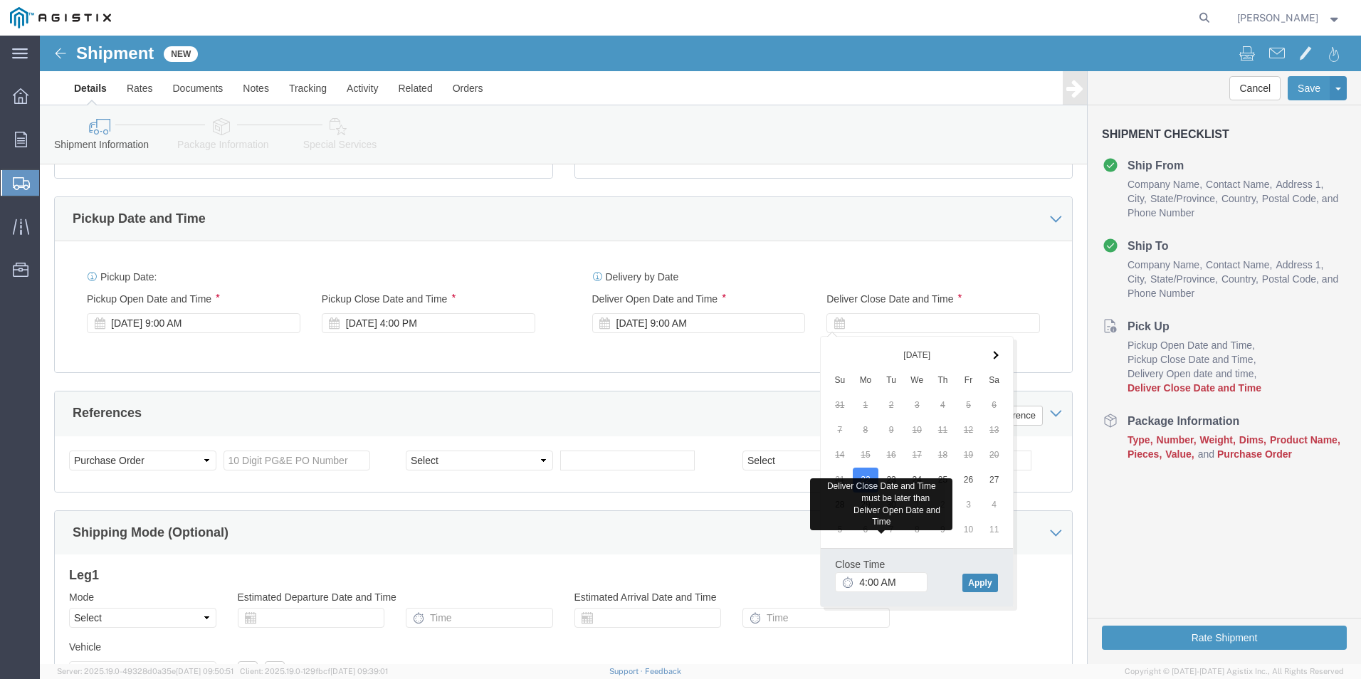
click button "Apply"
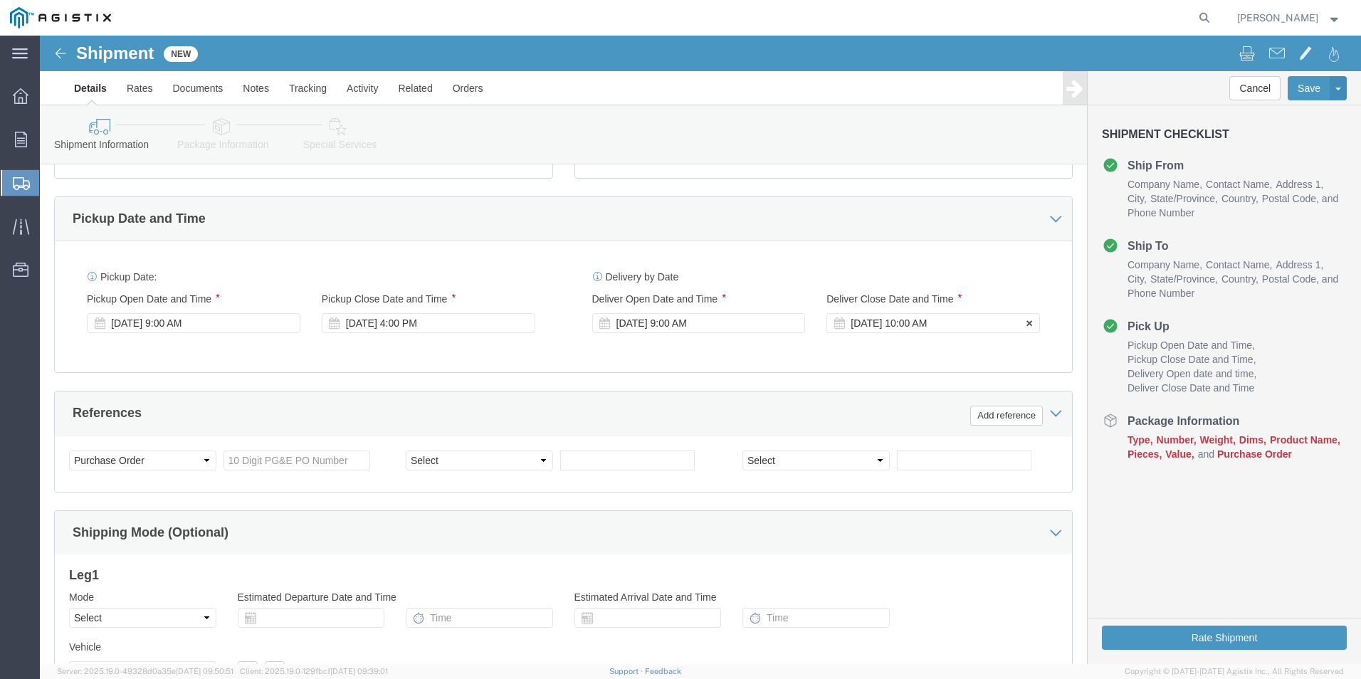
click div "[DATE] 10:00 AM"
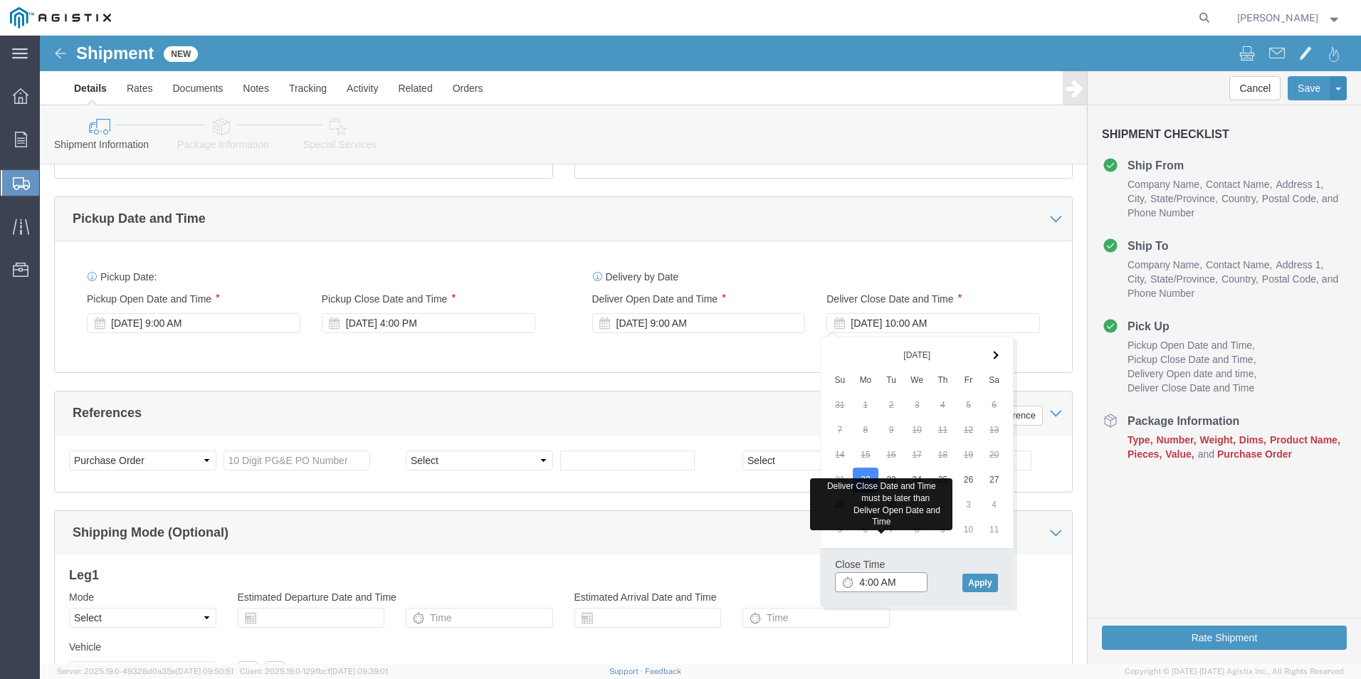
click input "4:00 AM"
type input "4:00 PM"
click button "Apply"
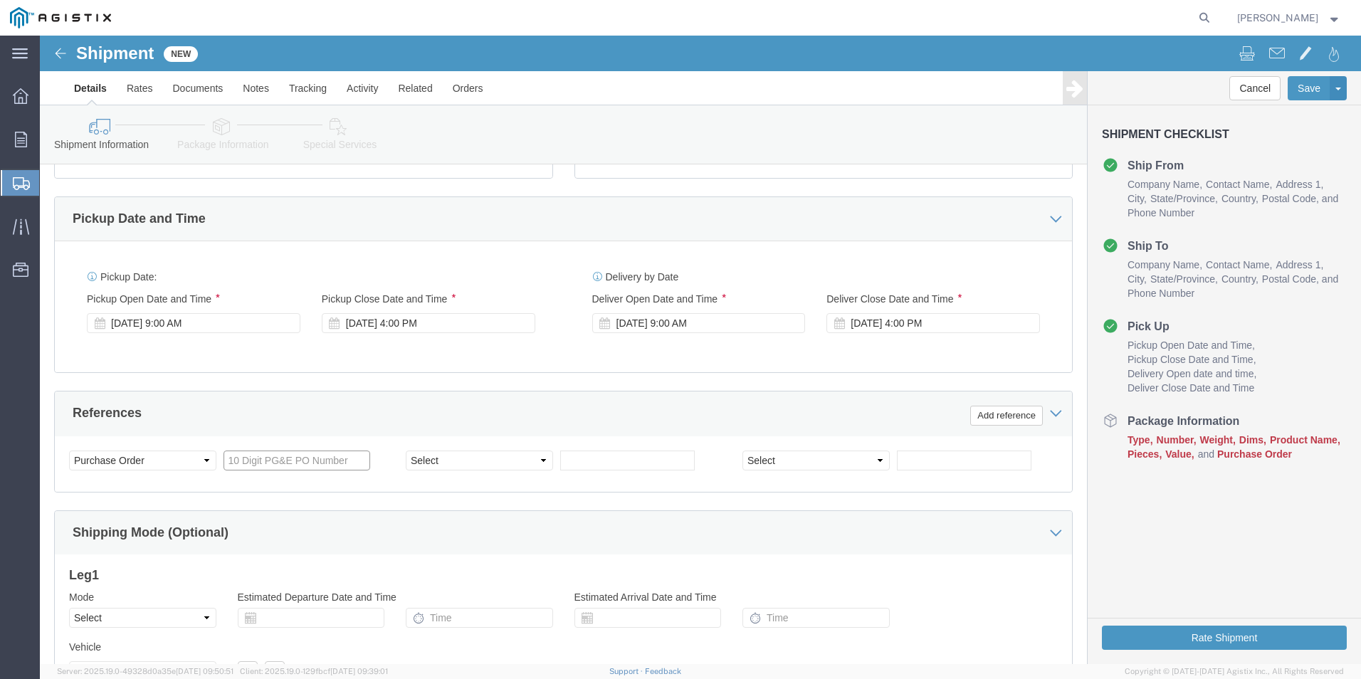
click input "text"
type input "2701177232"
click select "Select Account Type Activity ID Airline Appointment Number ASN Batch Request # …"
click div "Customer Information Account Select [PERSON_NAME] [PERSON_NAME] Dresser LLC PG&…"
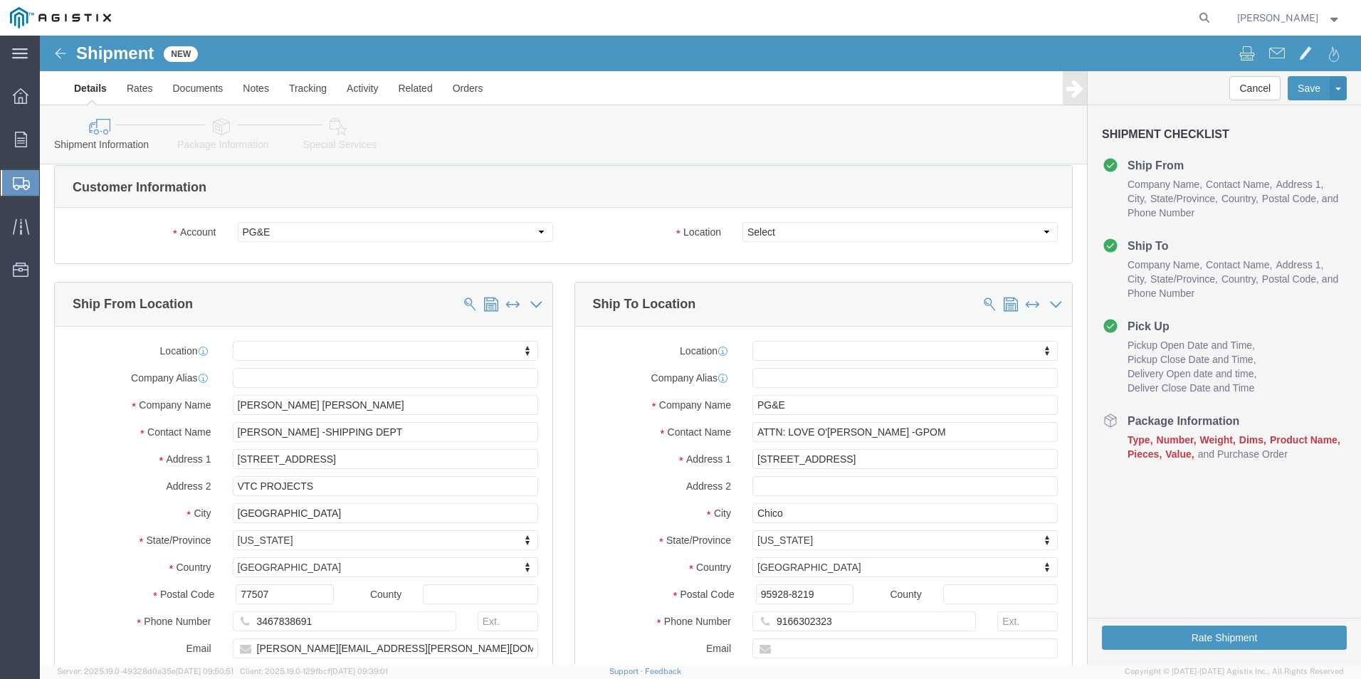
scroll to position [0, 0]
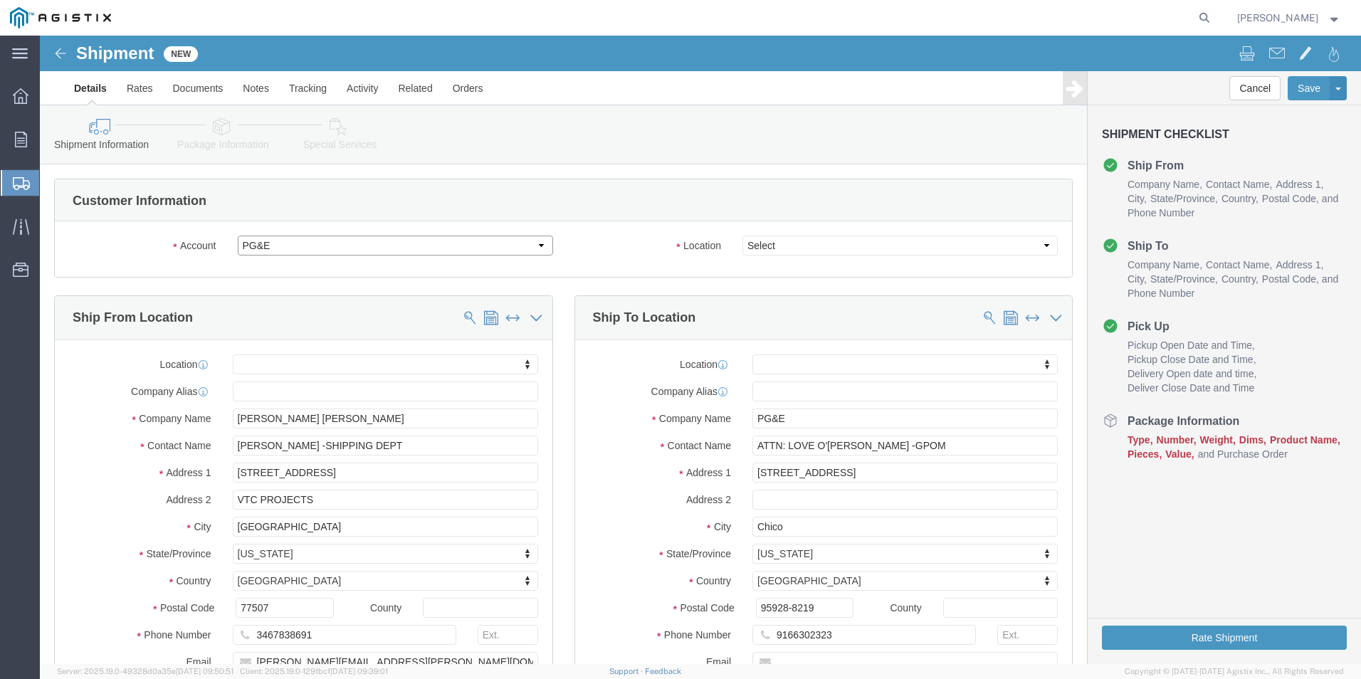
click select "Select [PERSON_NAME] [PERSON_NAME] Dresser LLC PG&E"
click select "Select All Others [GEOGRAPHIC_DATA] [GEOGRAPHIC_DATA] [GEOGRAPHIC_DATA] [GEOGRA…"
select select "23082"
click select "Select All Others [GEOGRAPHIC_DATA] [GEOGRAPHIC_DATA] [GEOGRAPHIC_DATA] [GEOGRA…"
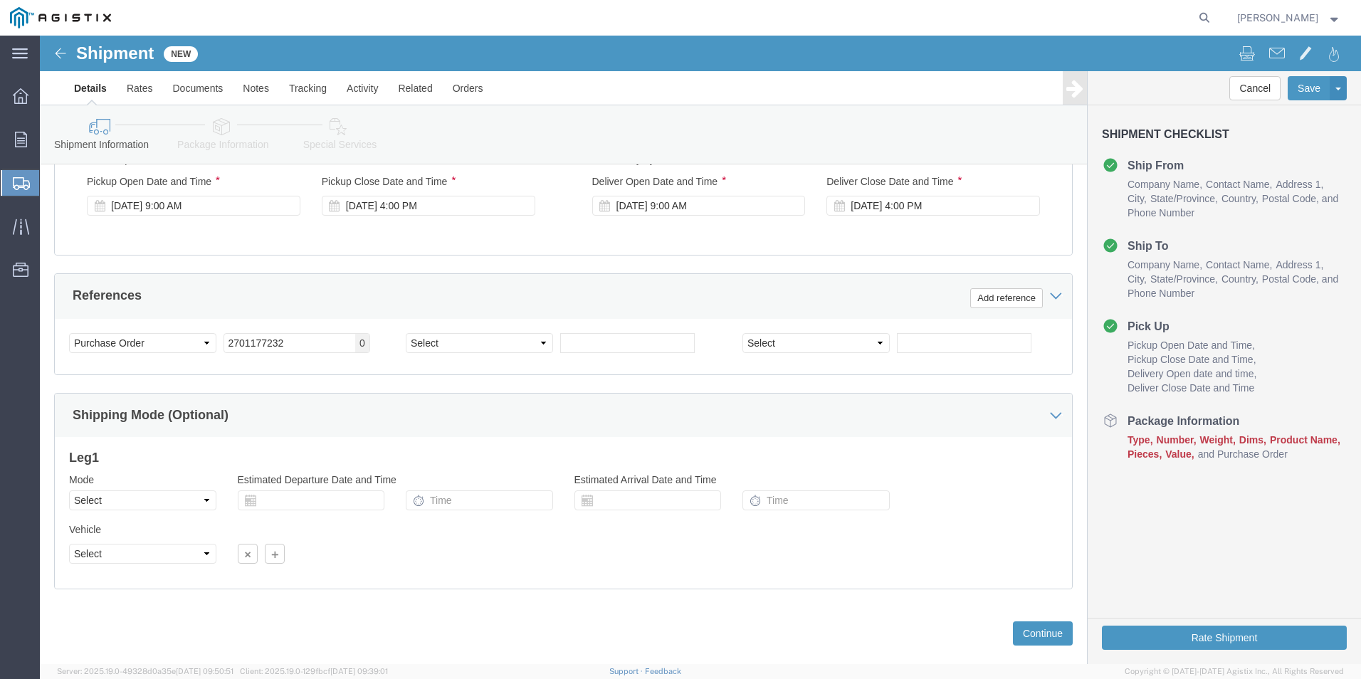
scroll to position [710, 0]
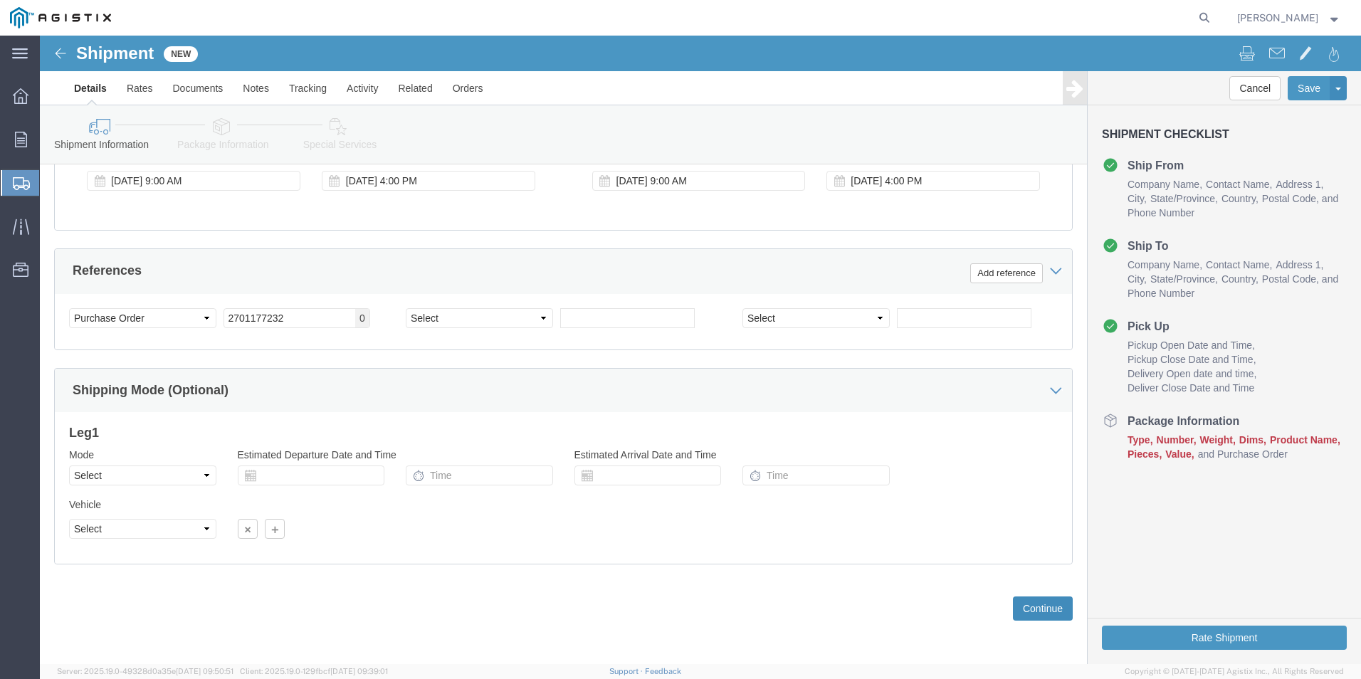
click button "Continue"
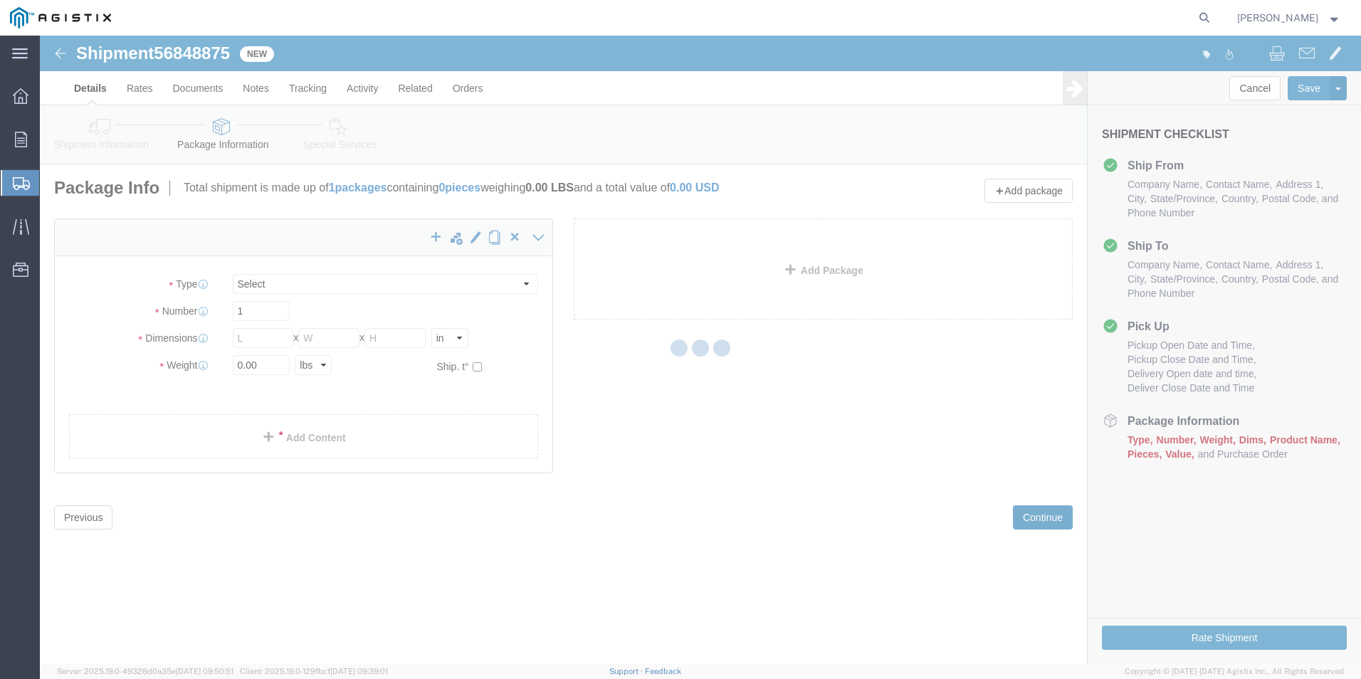
select select "CBOX"
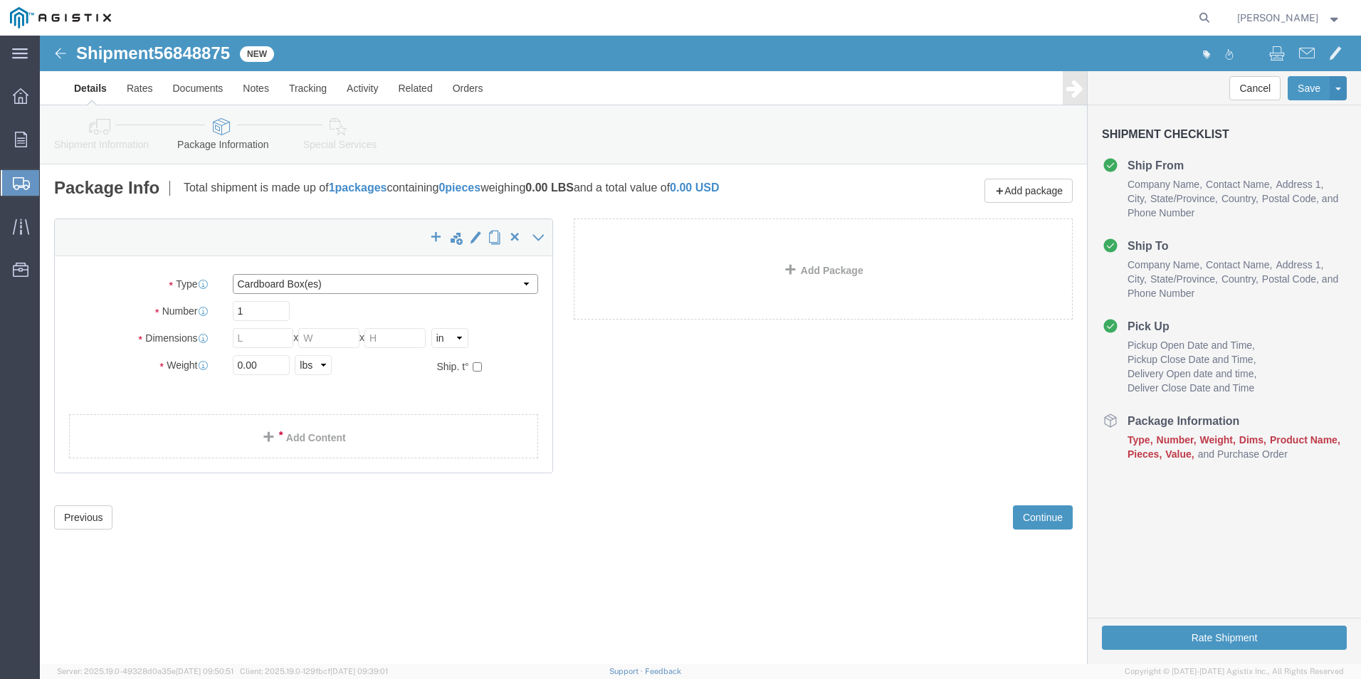
click select "Select Bulk Bundle(s) Cardboard Box(es) Carton(s) Crate(s) Drum(s) (Fiberboard)…"
click input "text"
type input "8"
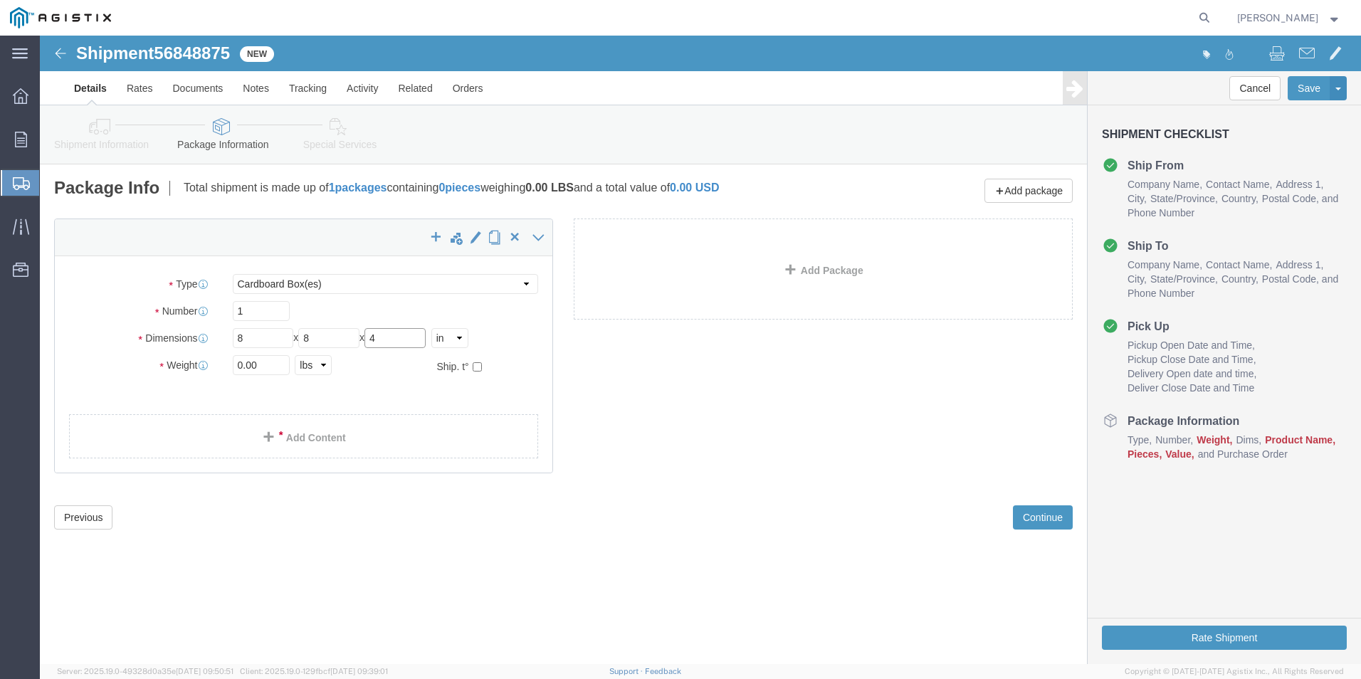
type input "4"
click input "0.00"
type input "0"
type input "1.00"
click link "Add Content"
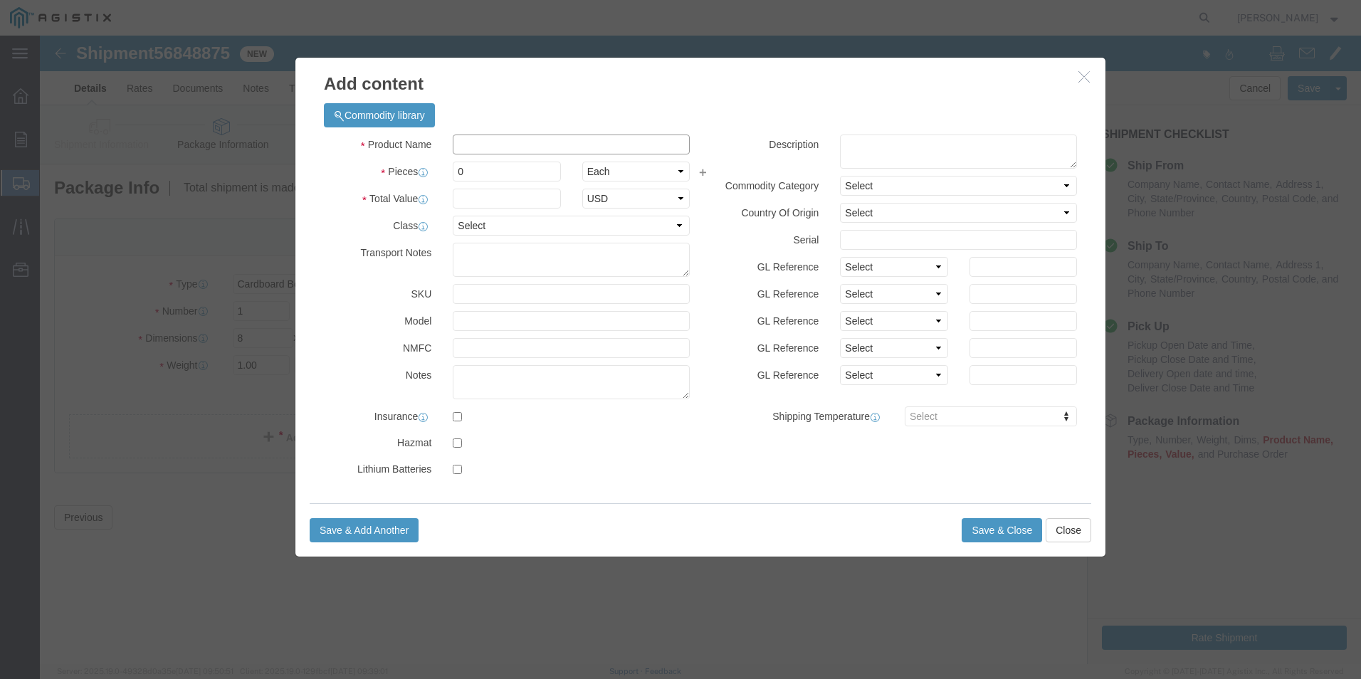
click input "text"
type input "VALVE PARTS"
type input "1"
type input "1,009.00"
click button "Save & Close"
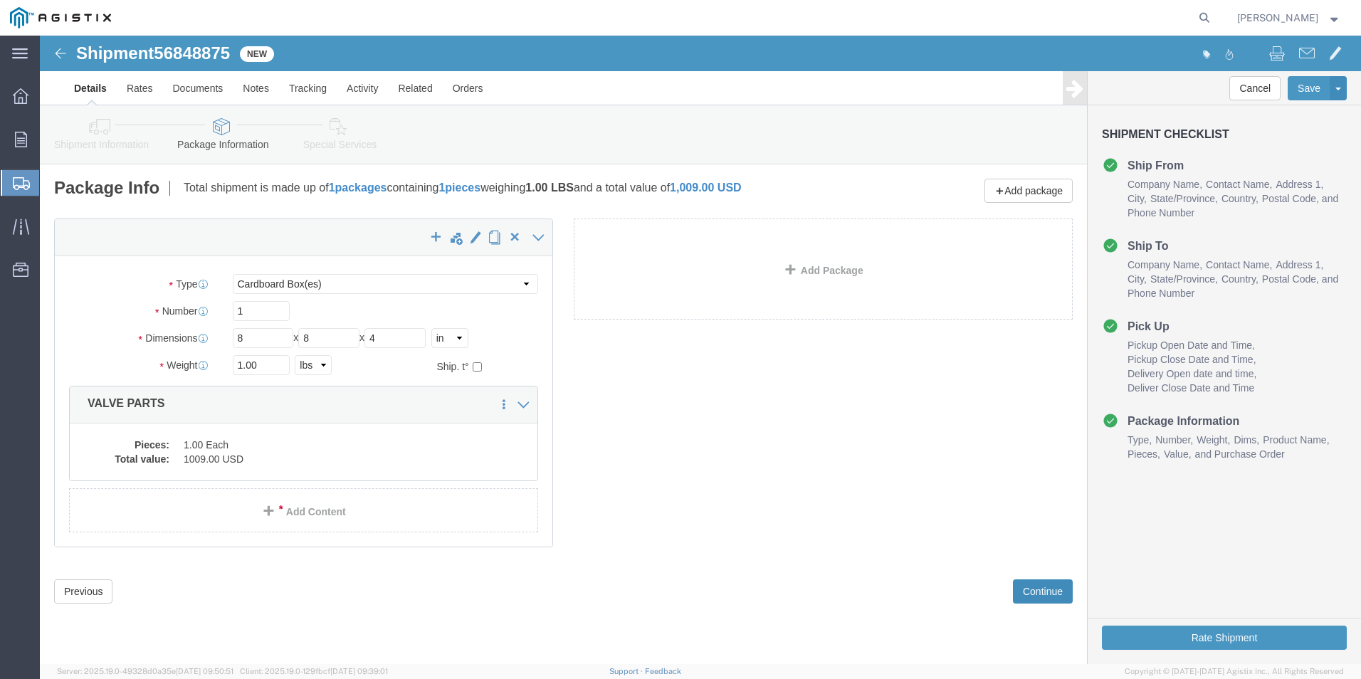
click button "Continue"
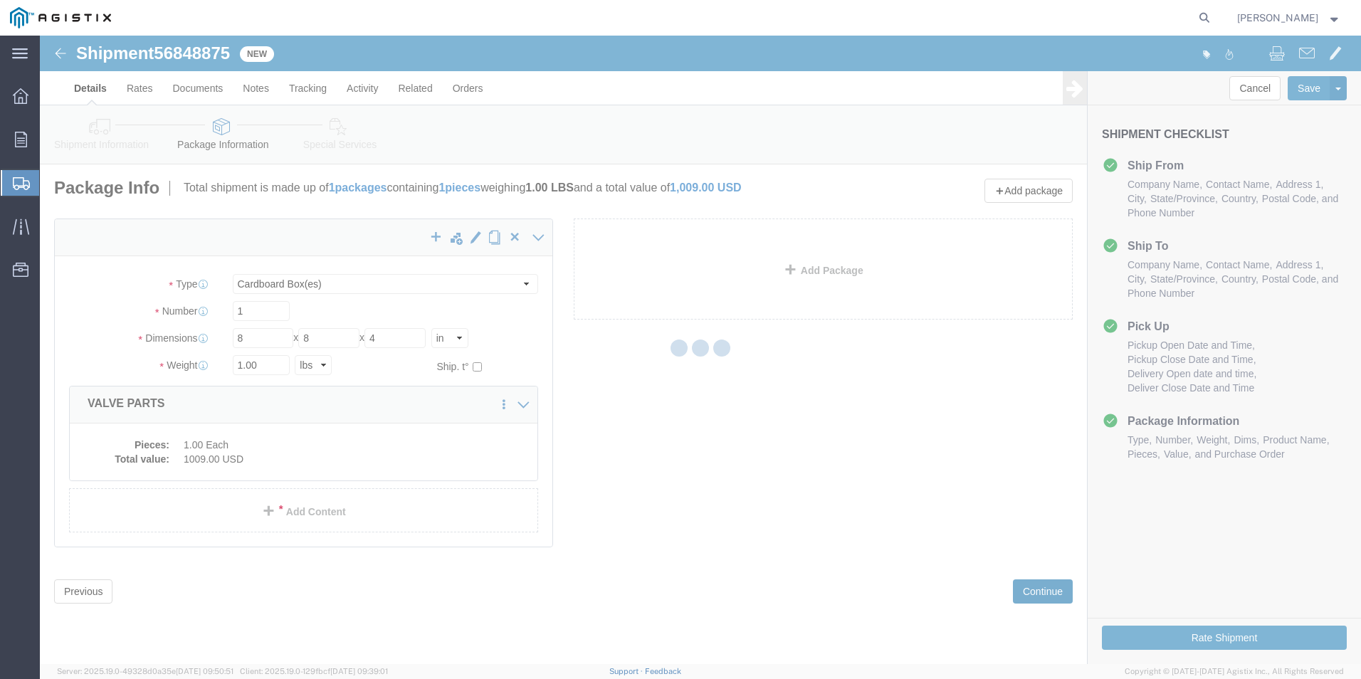
select select
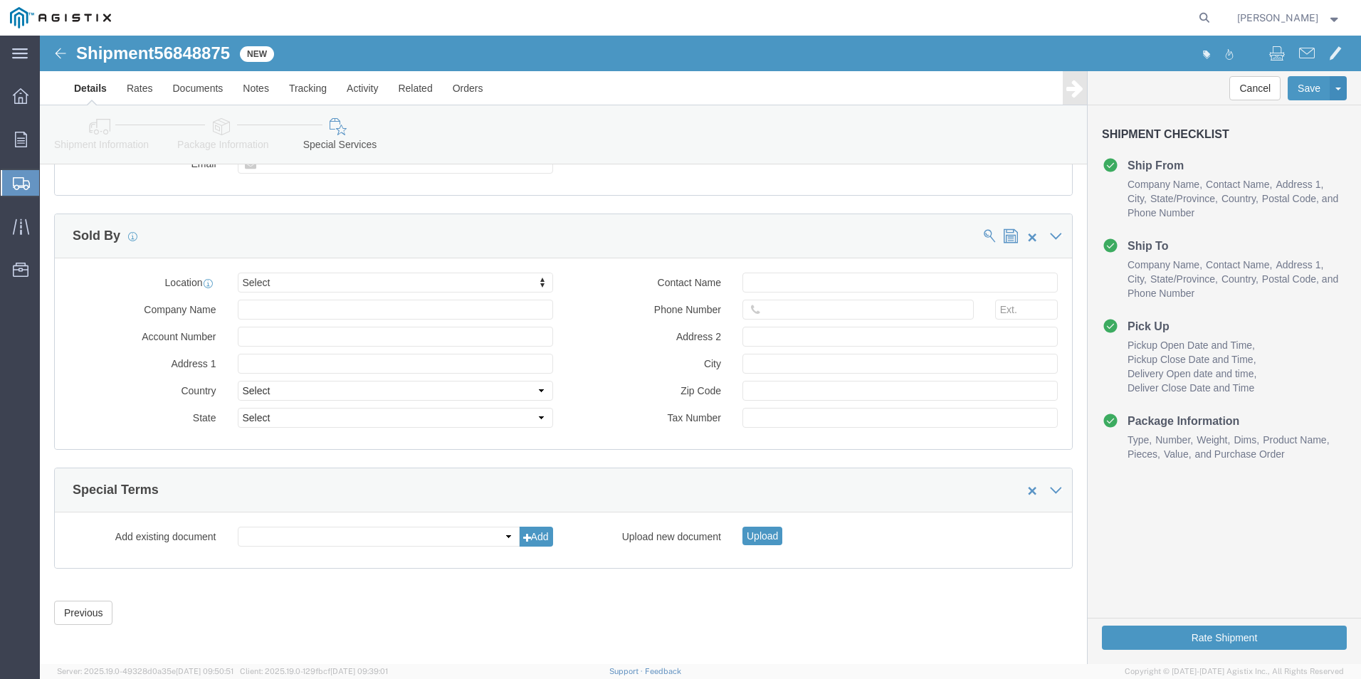
scroll to position [1305, 0]
click button "Save"
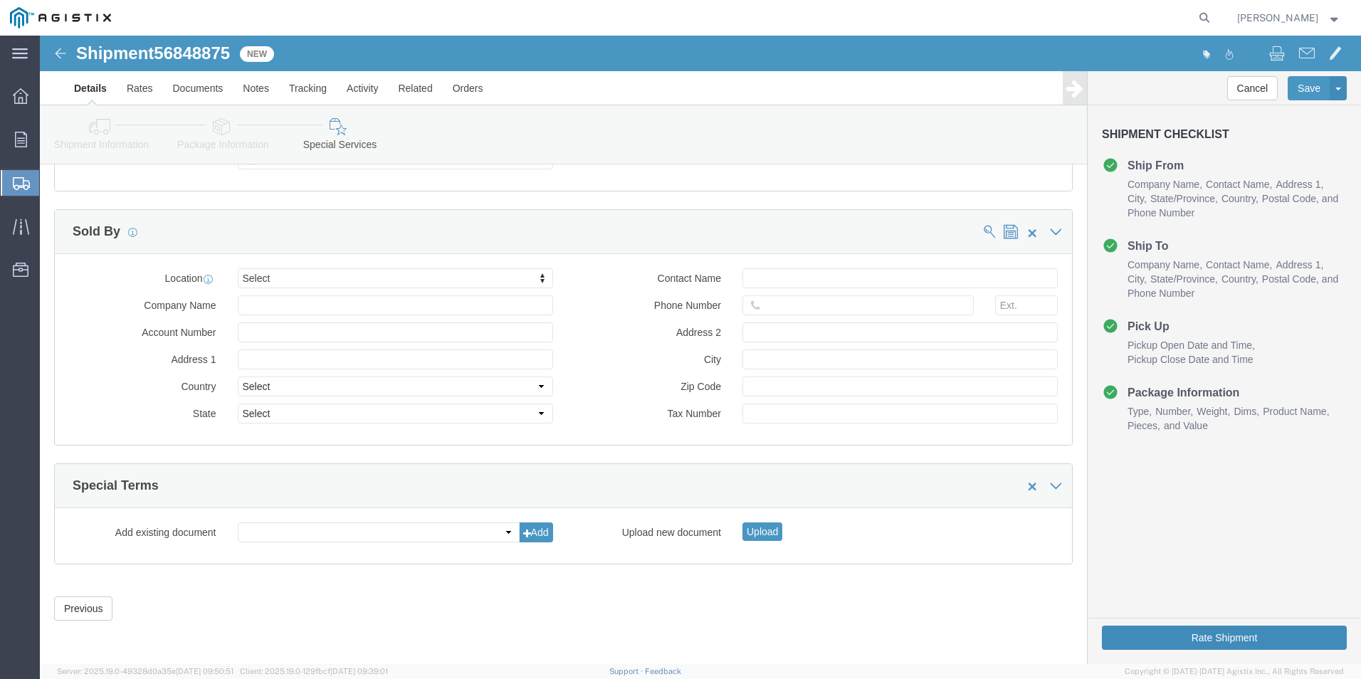
click button "Rate Shipment"
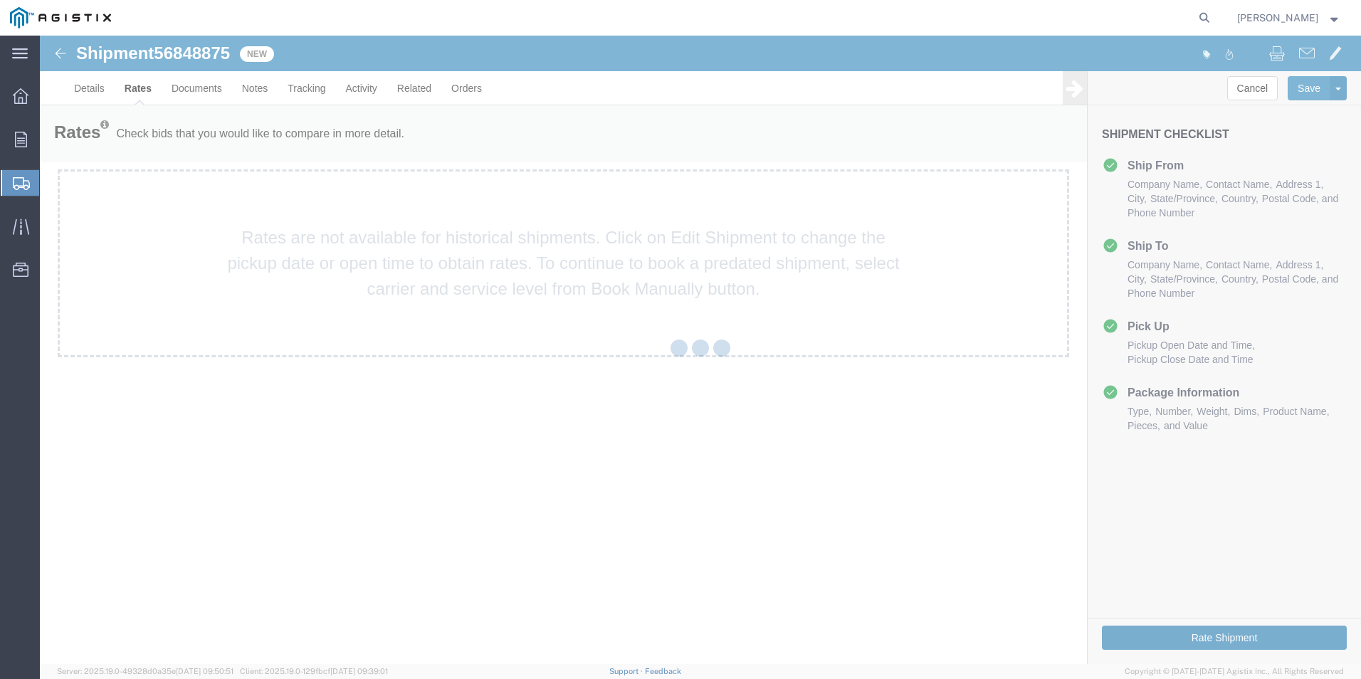
scroll to position [0, 0]
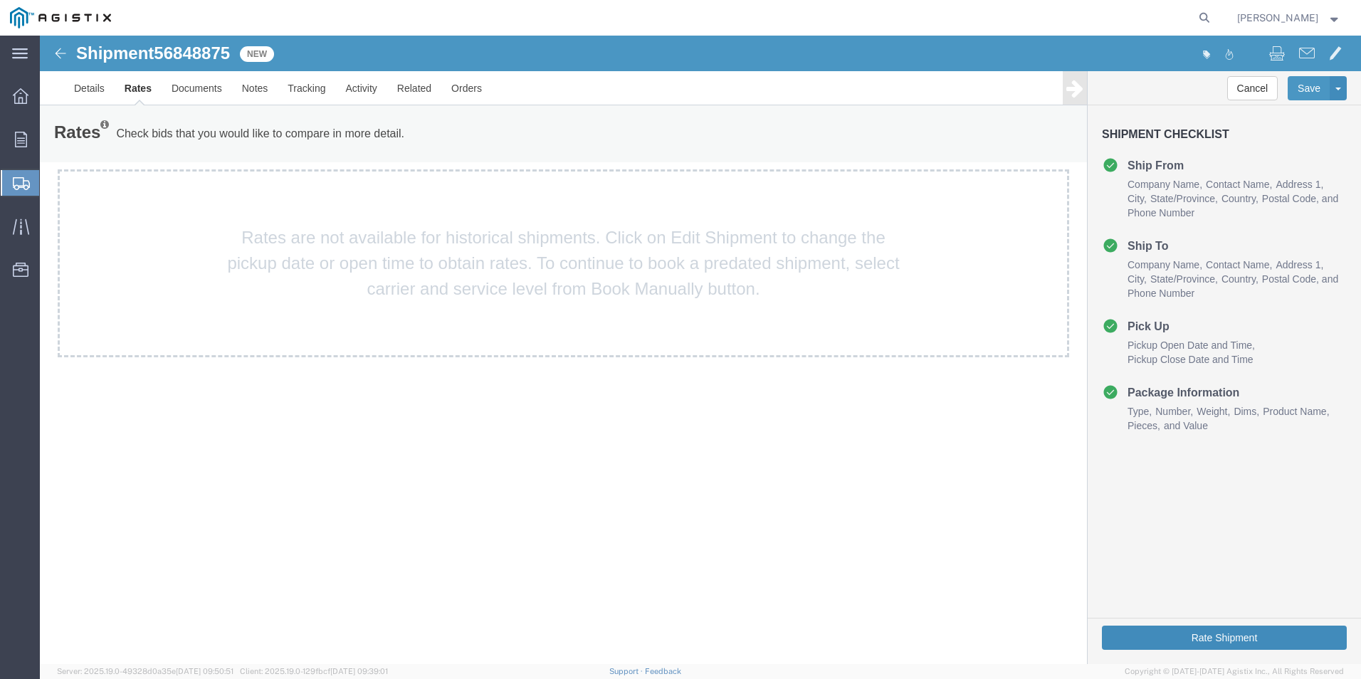
click at [1128, 634] on button "Rate Shipment" at bounding box center [1224, 637] width 245 height 24
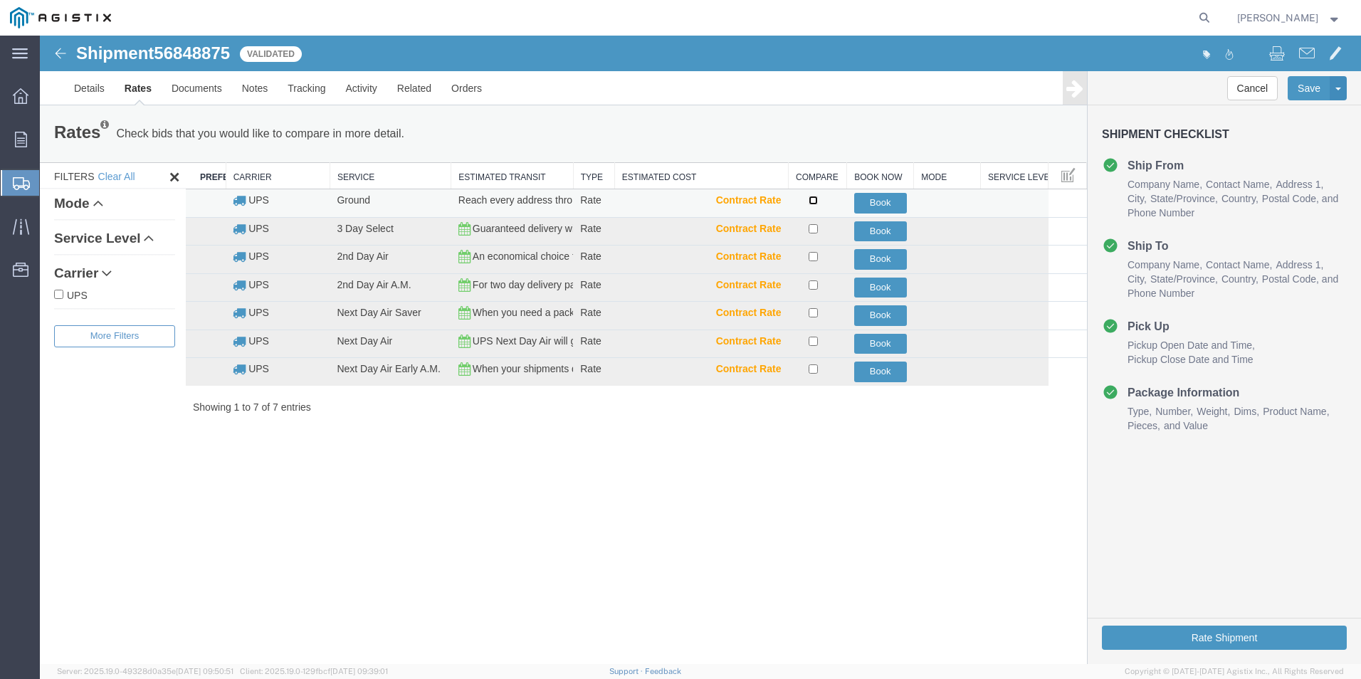
click at [813, 199] on input "checkbox" at bounding box center [812, 200] width 9 height 9
checkbox input "true"
click at [868, 199] on button "Book" at bounding box center [880, 203] width 53 height 21
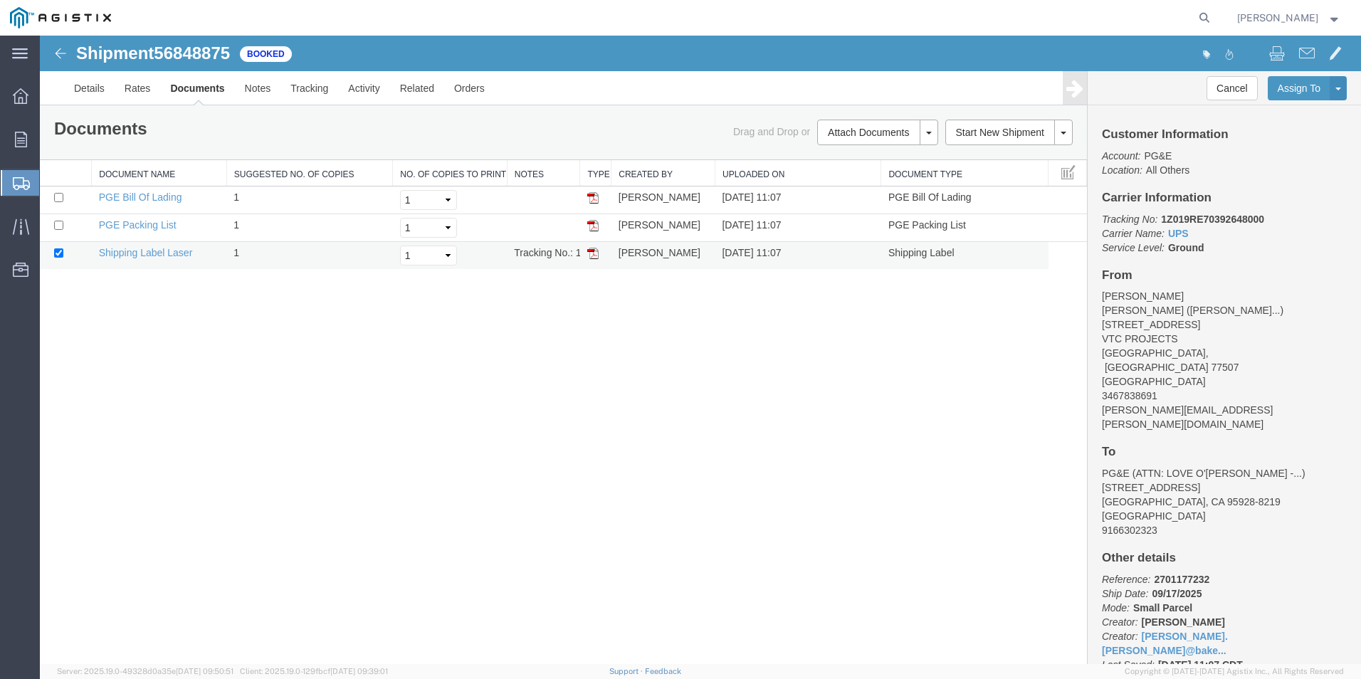
click at [546, 253] on td "Tracking No.: 1Z019RE70392648000" at bounding box center [543, 256] width 73 height 28
drag, startPoint x: 546, startPoint y: 253, endPoint x: 594, endPoint y: 250, distance: 48.5
click at [594, 250] on img at bounding box center [592, 253] width 11 height 11
